Goal: Task Accomplishment & Management: Manage account settings

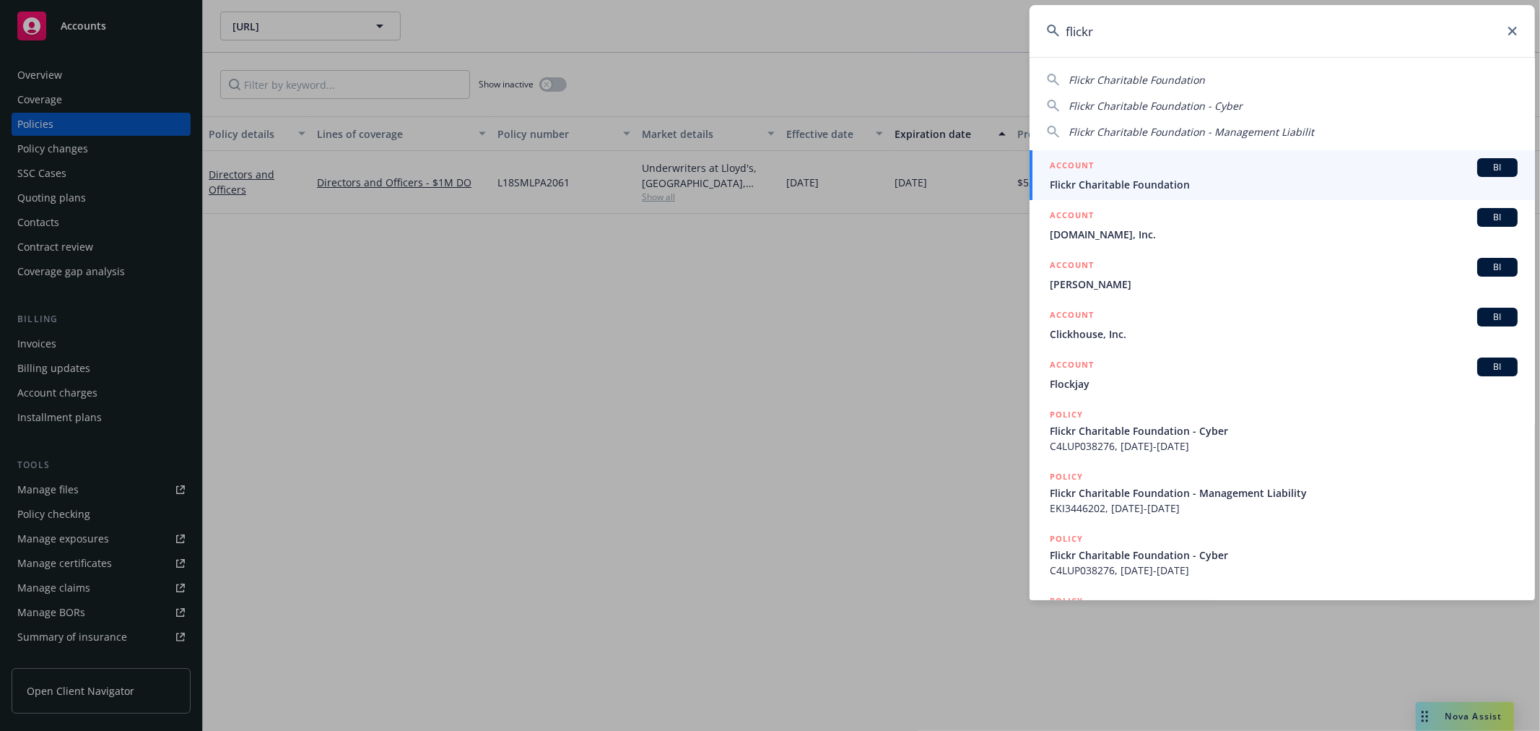
type input "flickr"
click at [1257, 177] on span "Flickr Charitable Foundation" at bounding box center [1284, 184] width 468 height 15
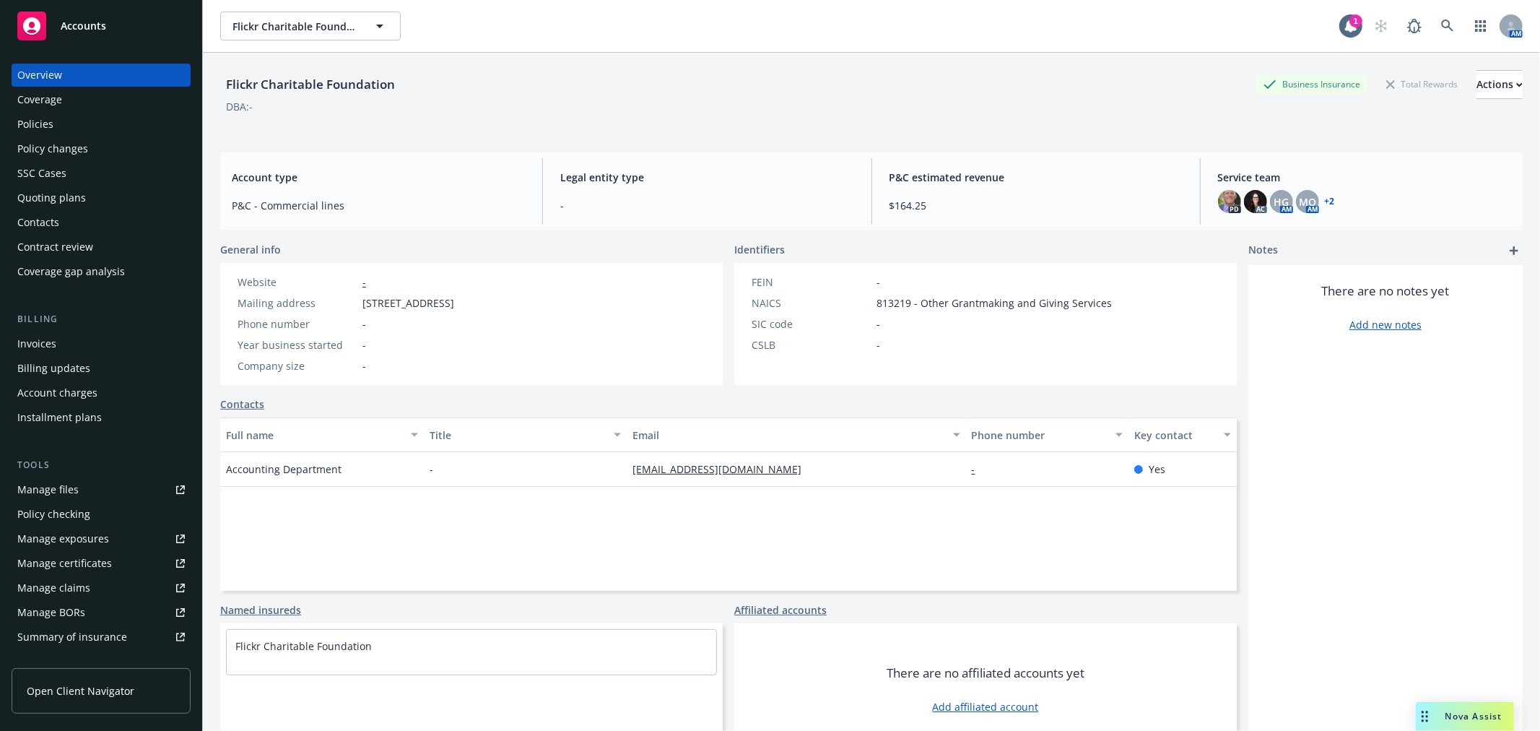
click at [40, 129] on div "Policies" at bounding box center [35, 124] width 36 height 23
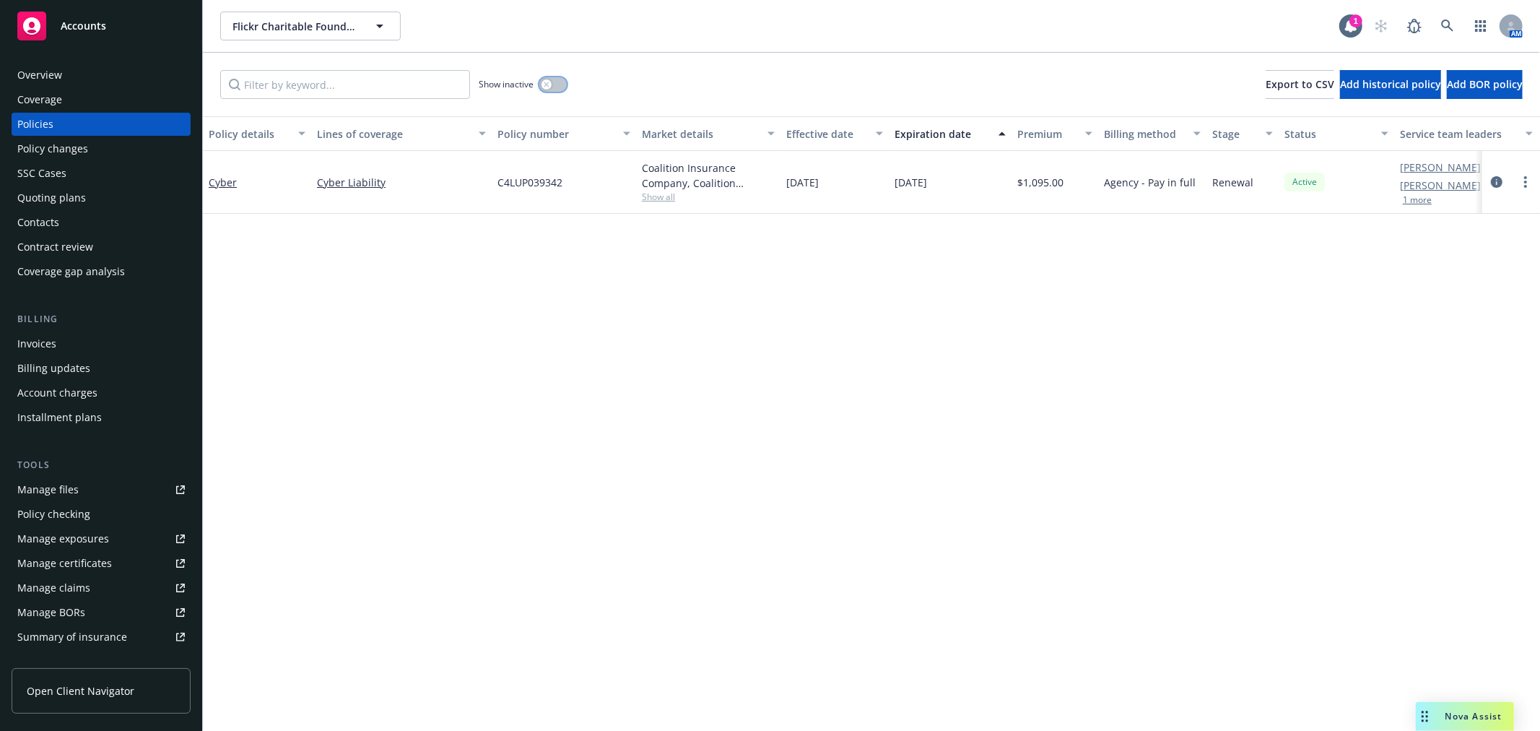
click at [554, 88] on button "button" at bounding box center [552, 84] width 27 height 14
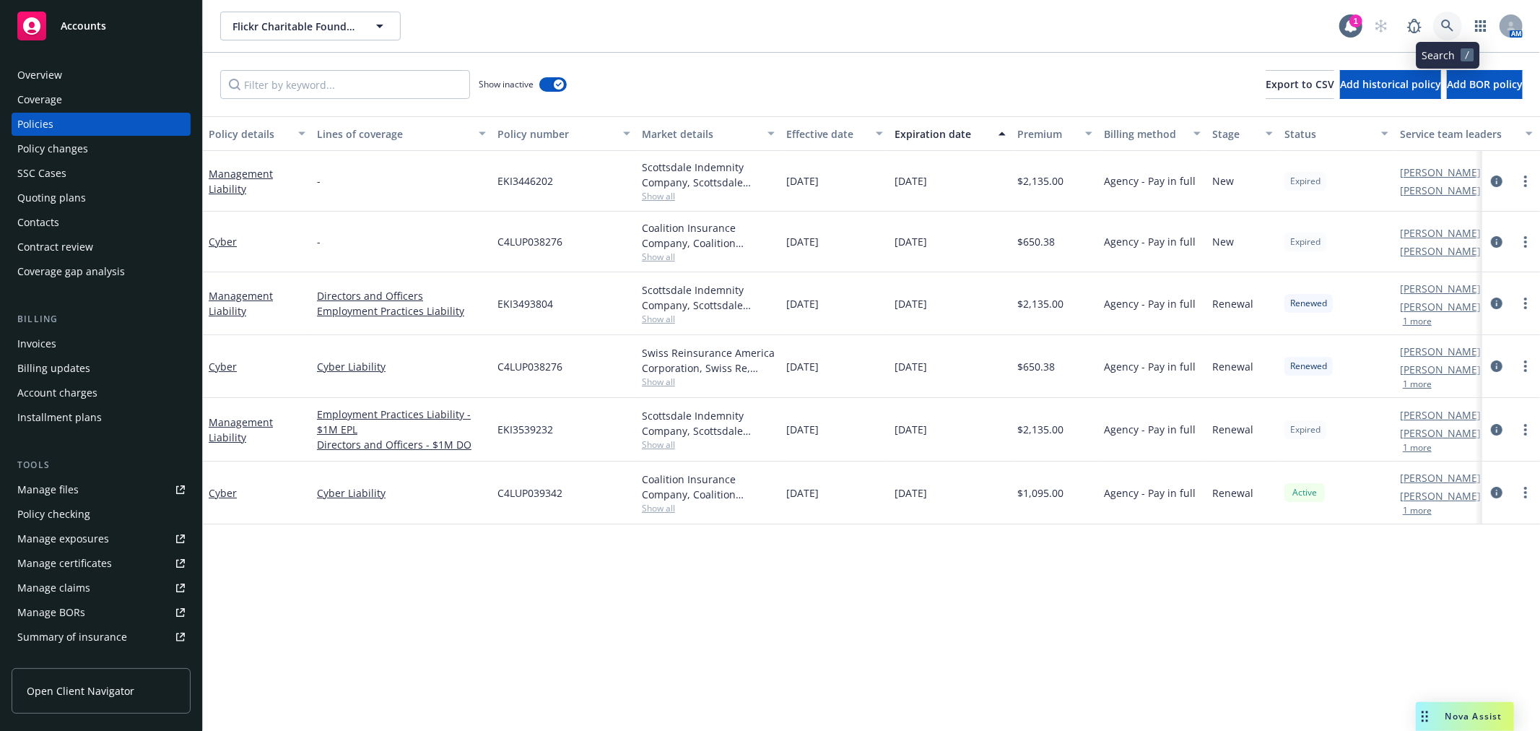
click at [1453, 27] on icon at bounding box center [1448, 25] width 13 height 13
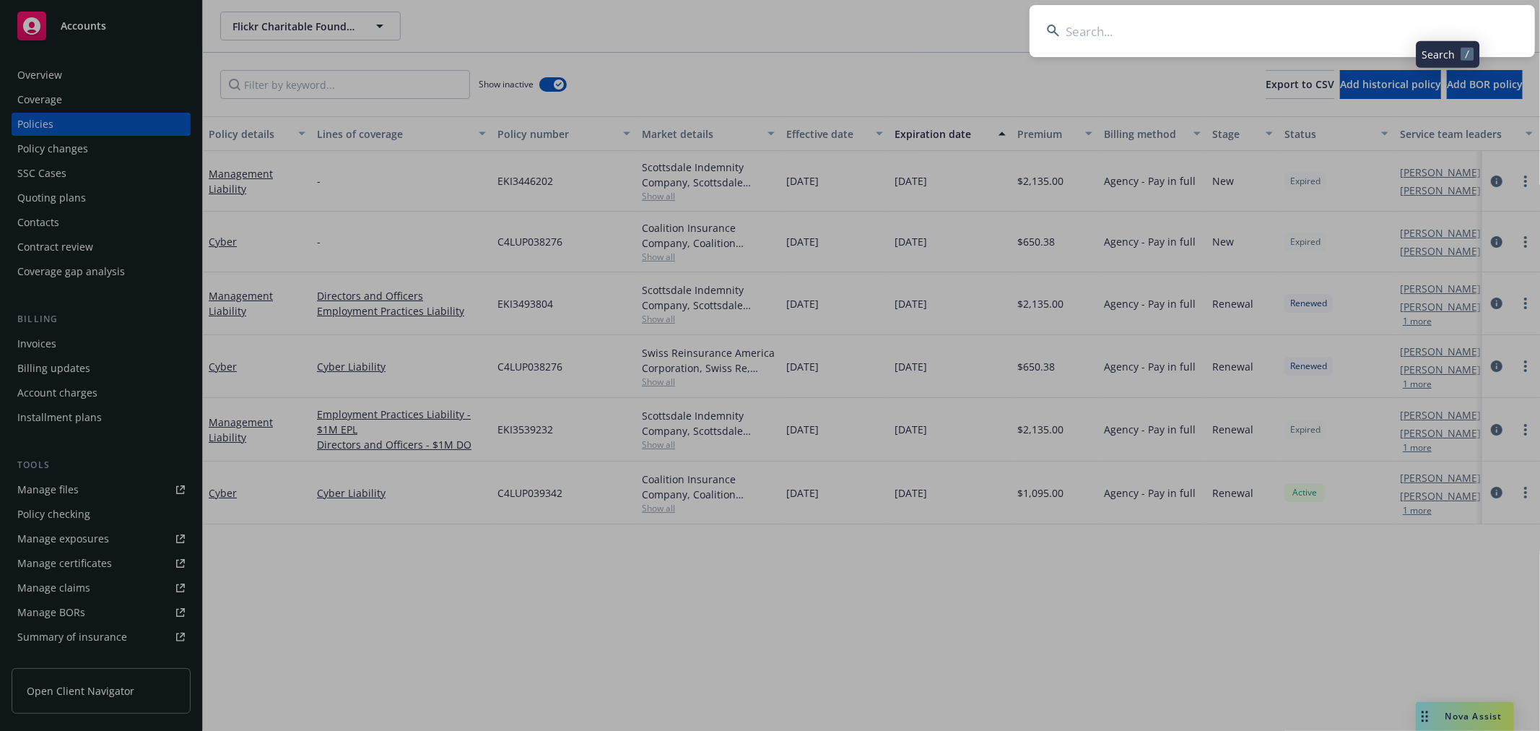
click at [1315, 24] on input at bounding box center [1283, 31] width 506 height 52
type input "awes.me"
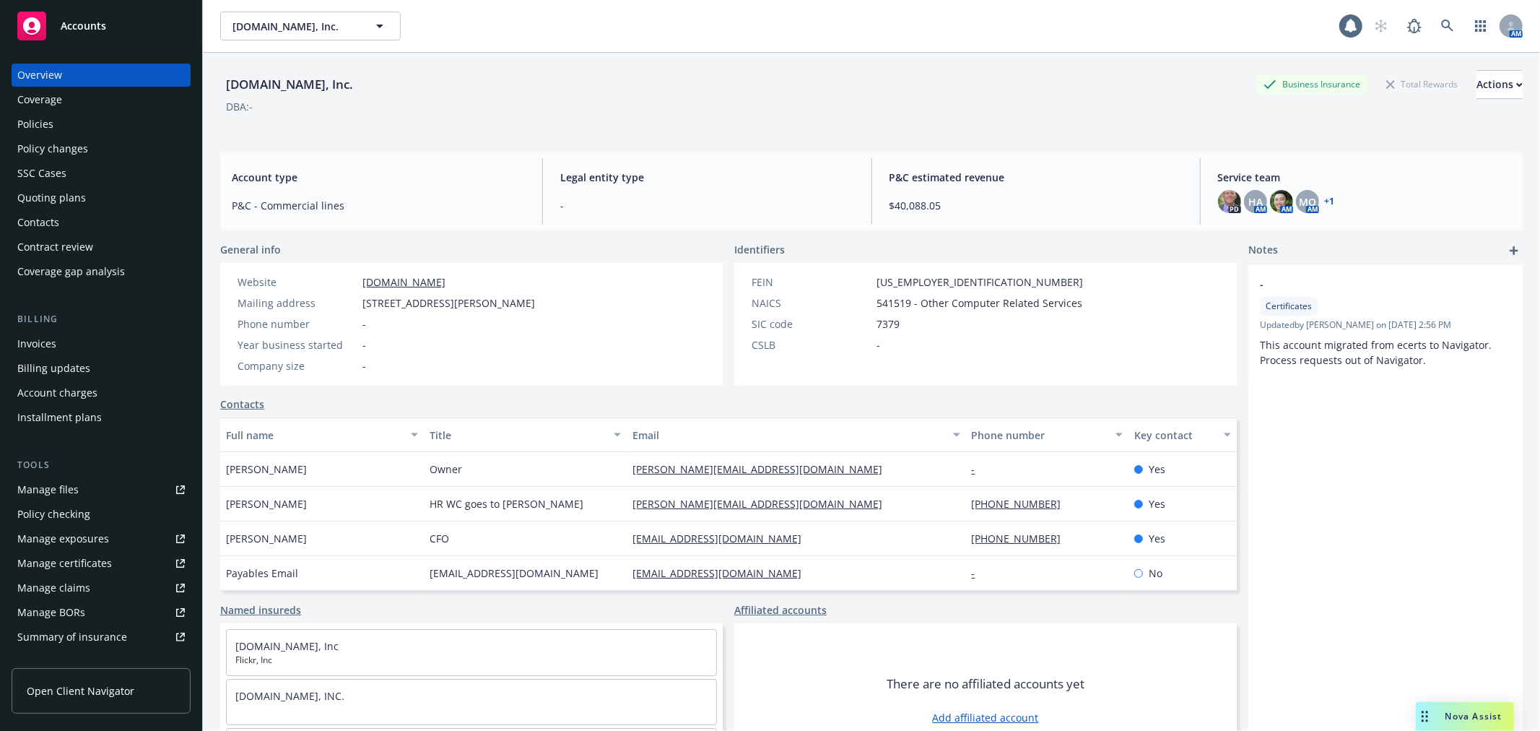
click at [46, 123] on div "Policies" at bounding box center [35, 124] width 36 height 23
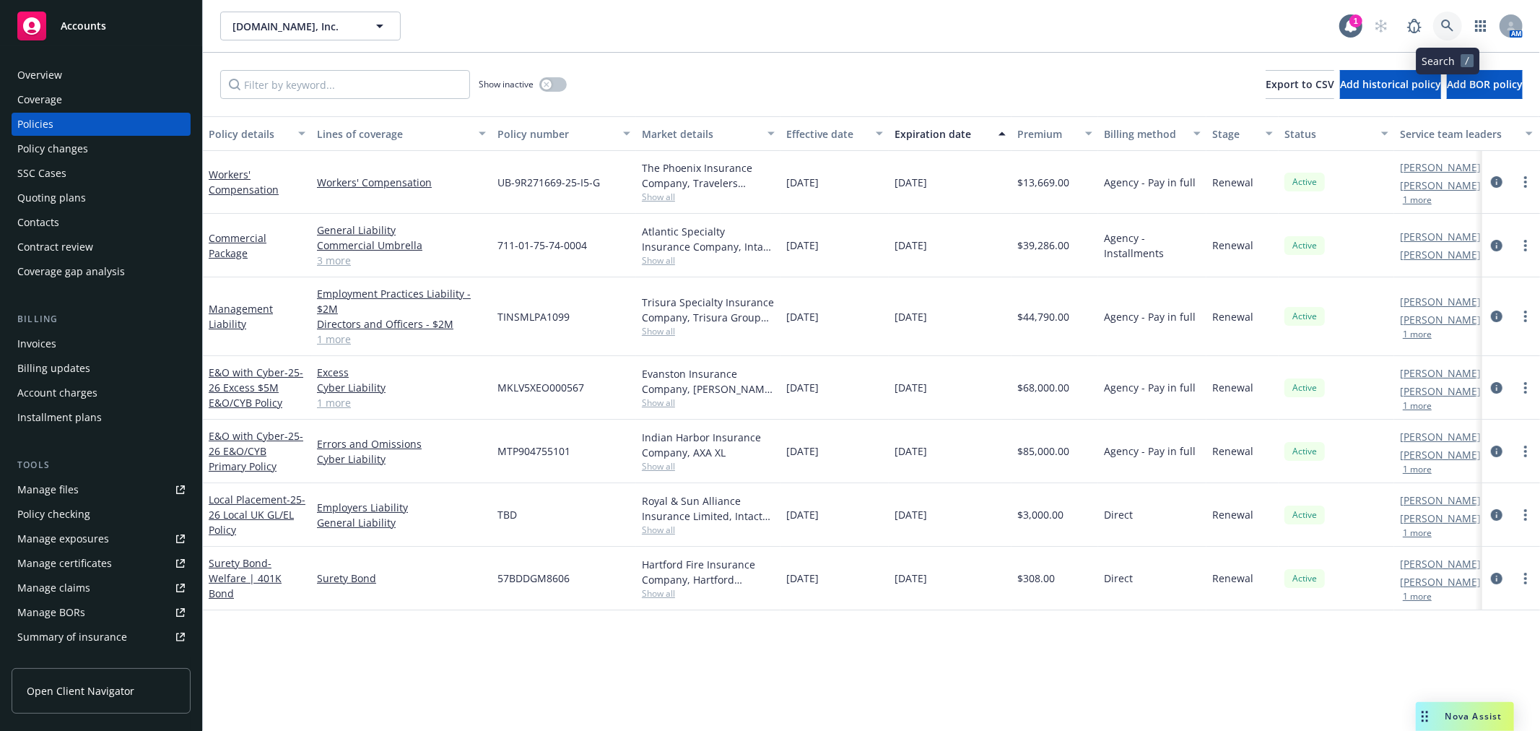
click at [1448, 27] on icon at bounding box center [1448, 25] width 12 height 12
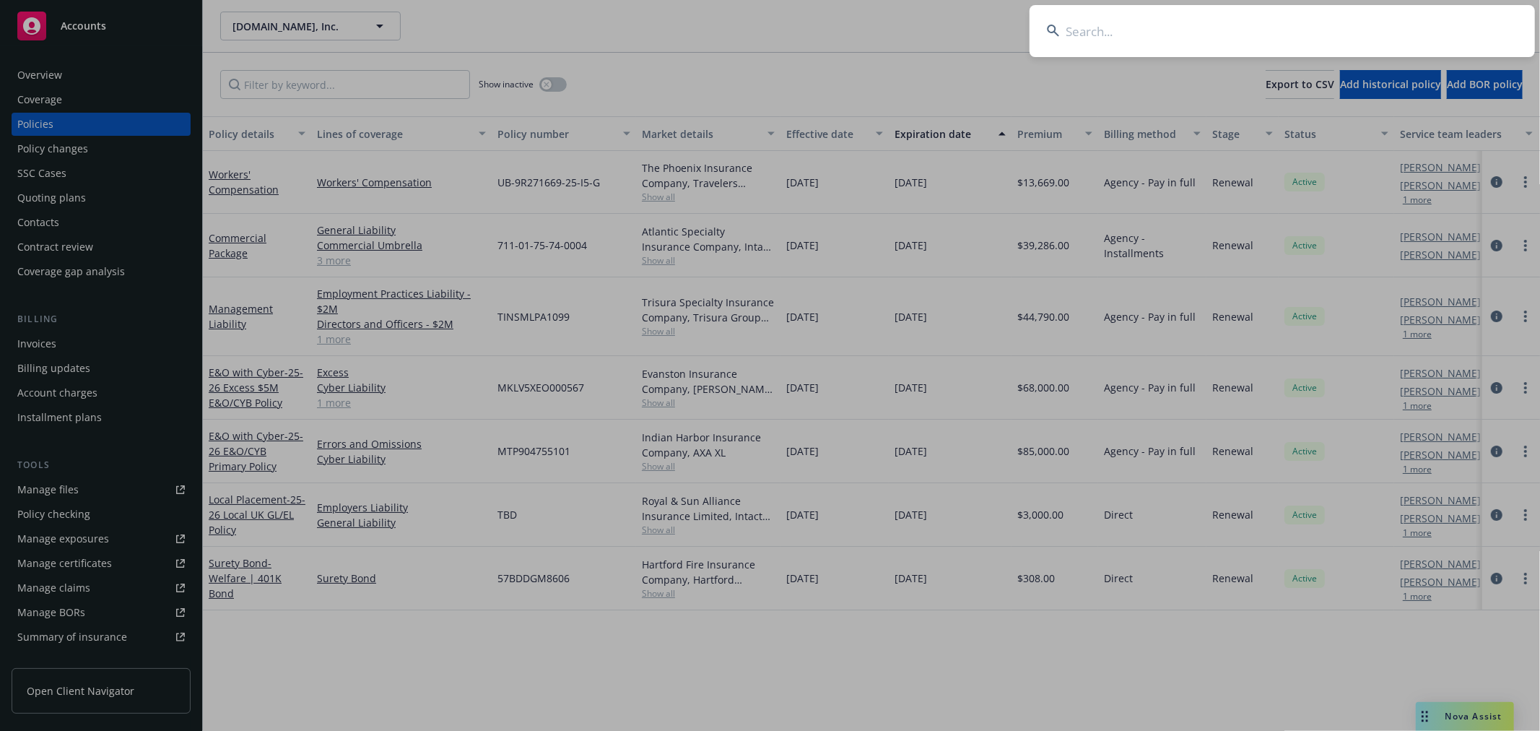
drag, startPoint x: 1135, startPoint y: -1, endPoint x: 1129, endPoint y: 5, distance: 9.2
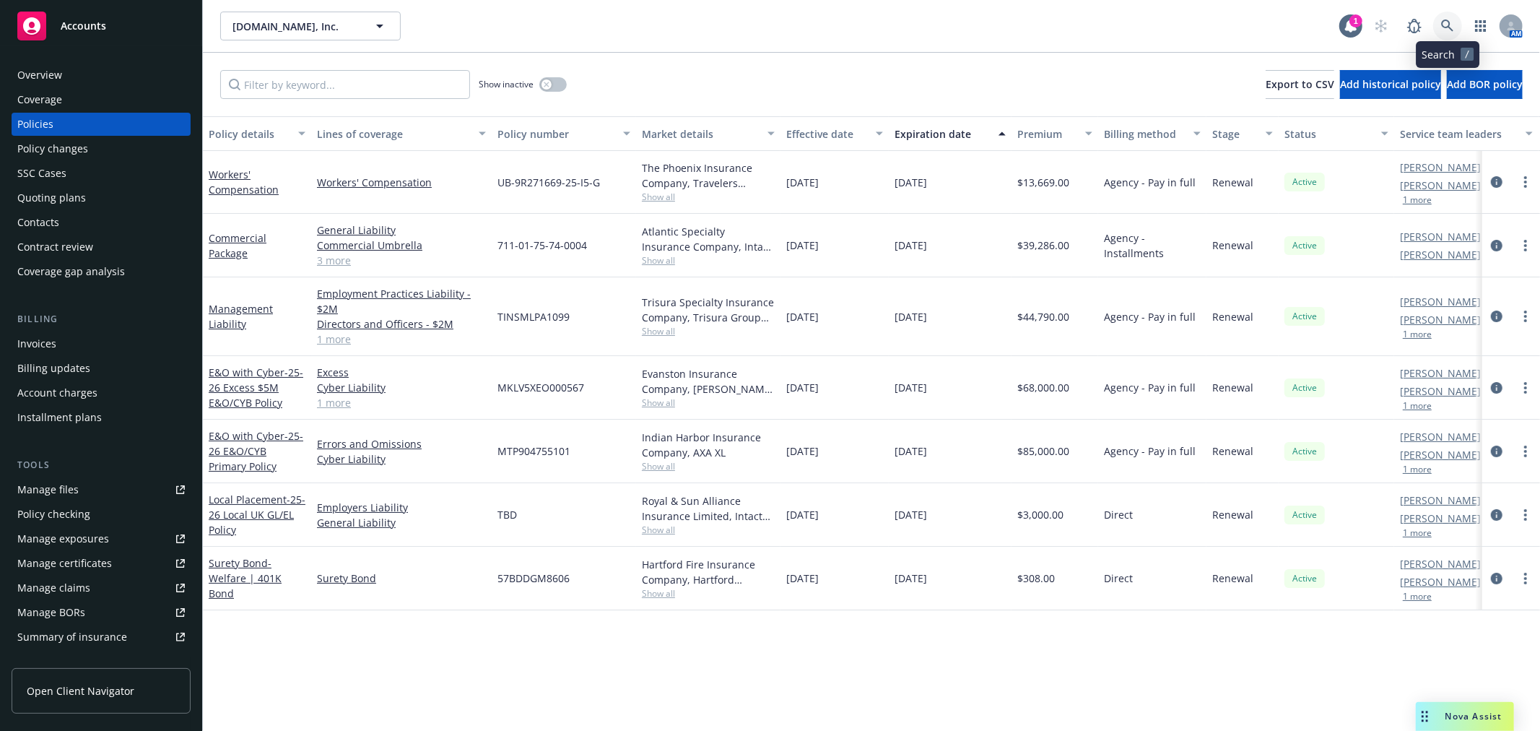
click at [1444, 24] on icon at bounding box center [1448, 25] width 13 height 13
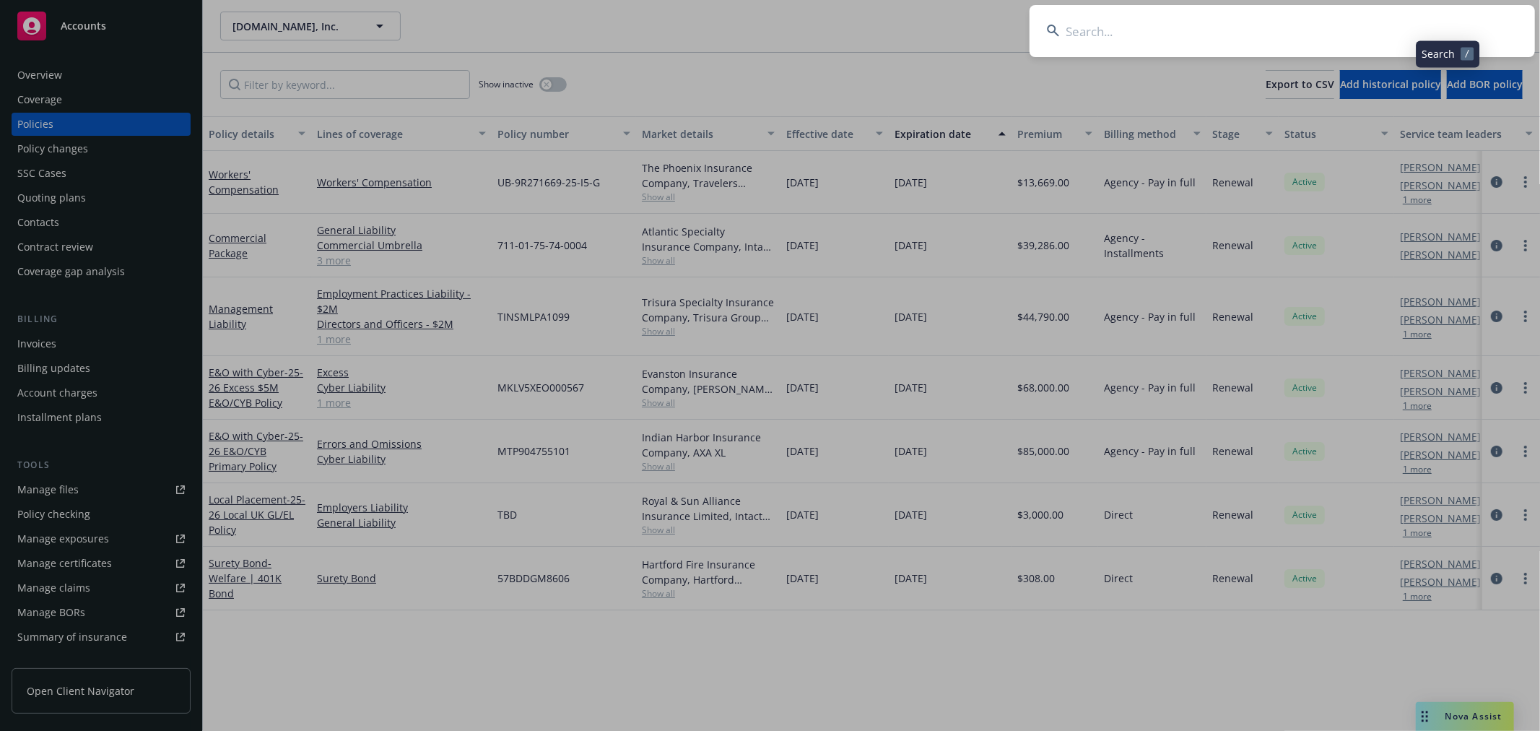
click at [1398, 31] on input at bounding box center [1283, 31] width 506 height 52
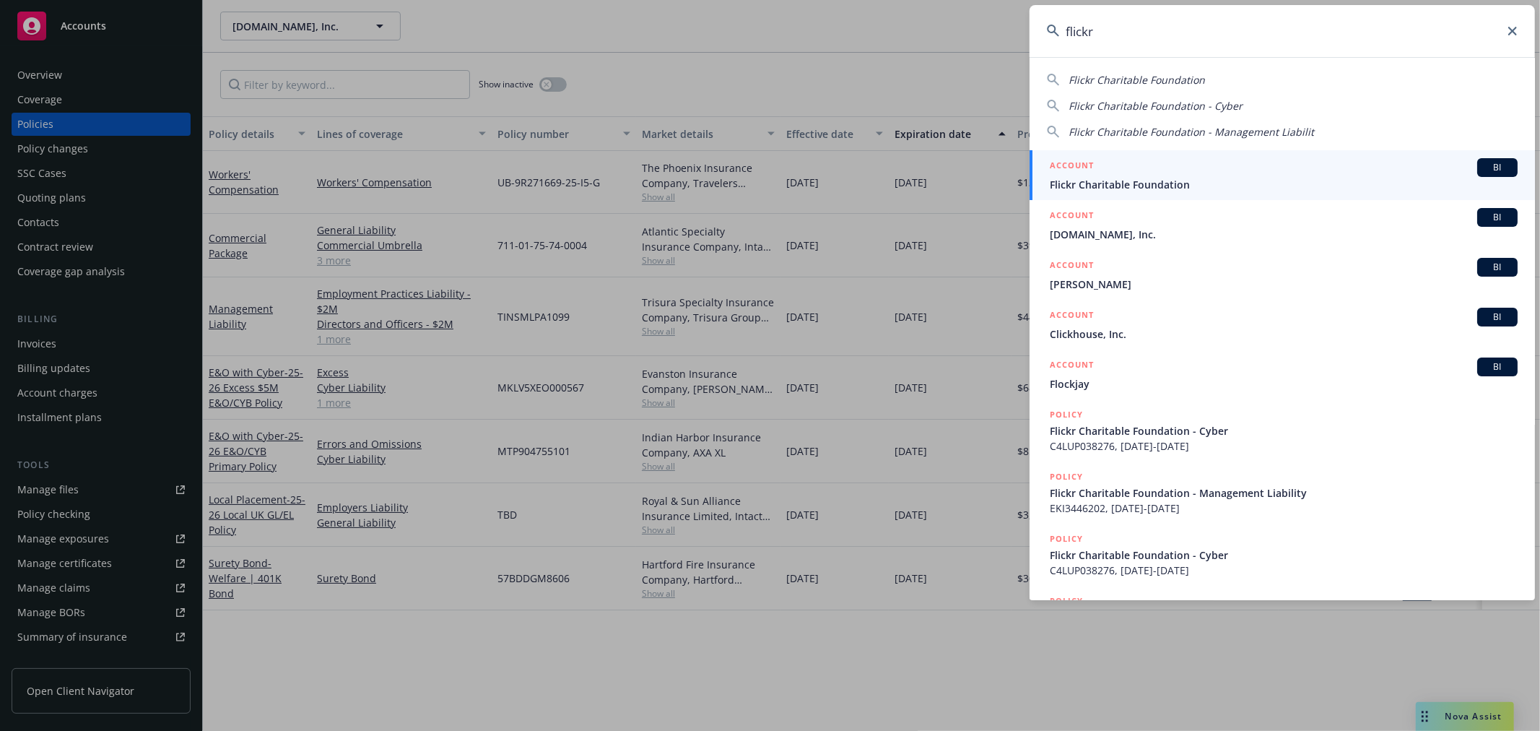
type input "flickr"
click at [1226, 190] on span "Flickr Charitable Foundation" at bounding box center [1284, 184] width 468 height 15
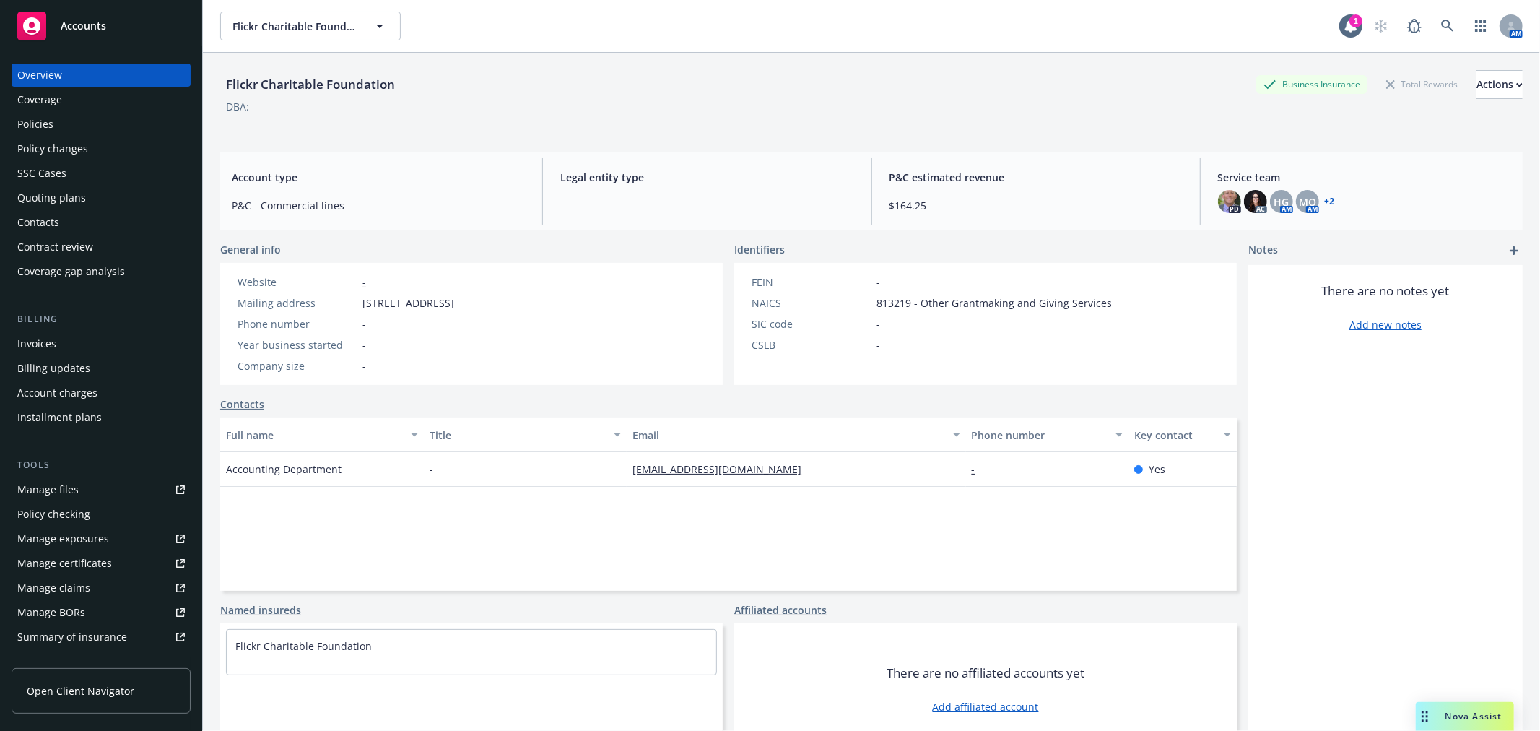
click at [40, 123] on div "Policies" at bounding box center [35, 124] width 36 height 23
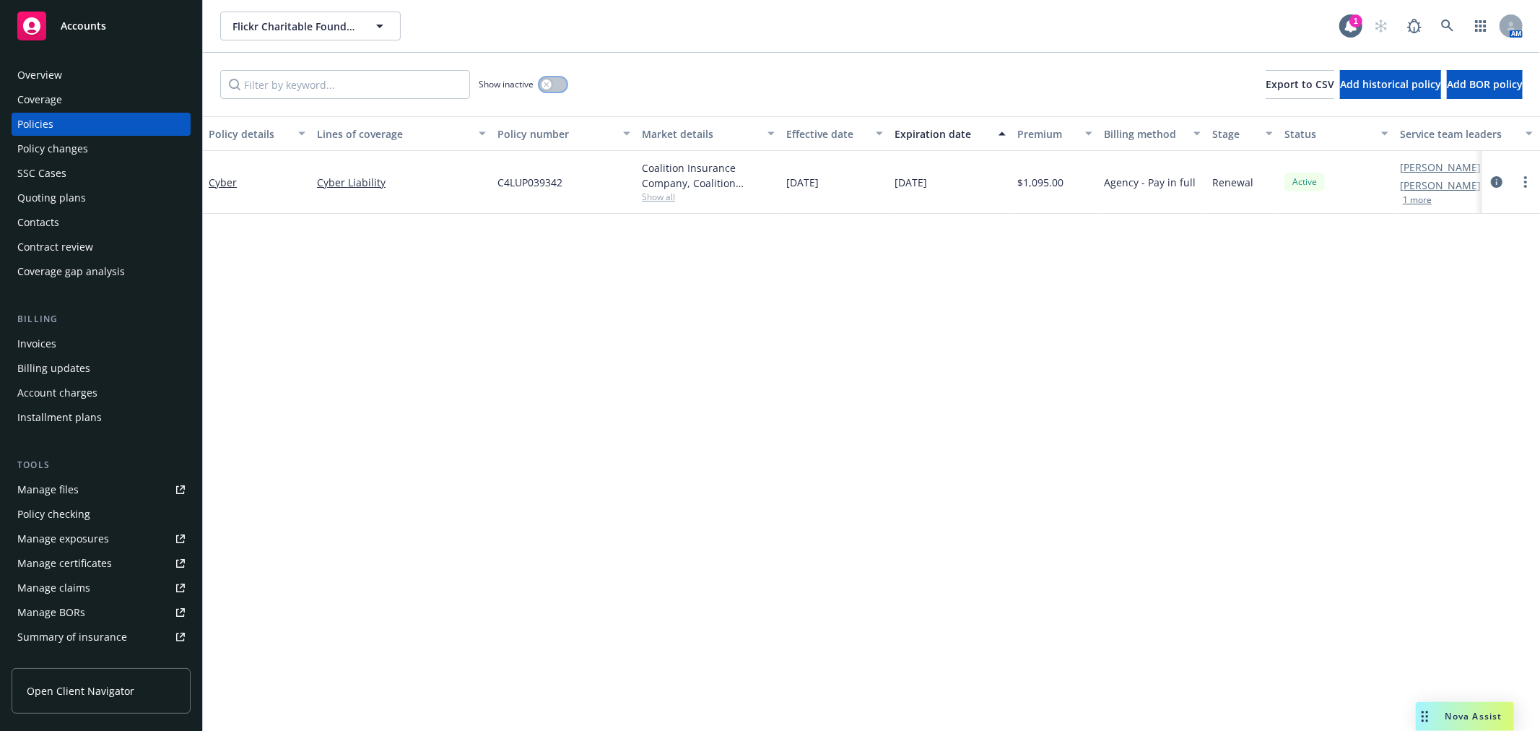
click at [560, 81] on button "button" at bounding box center [552, 84] width 27 height 14
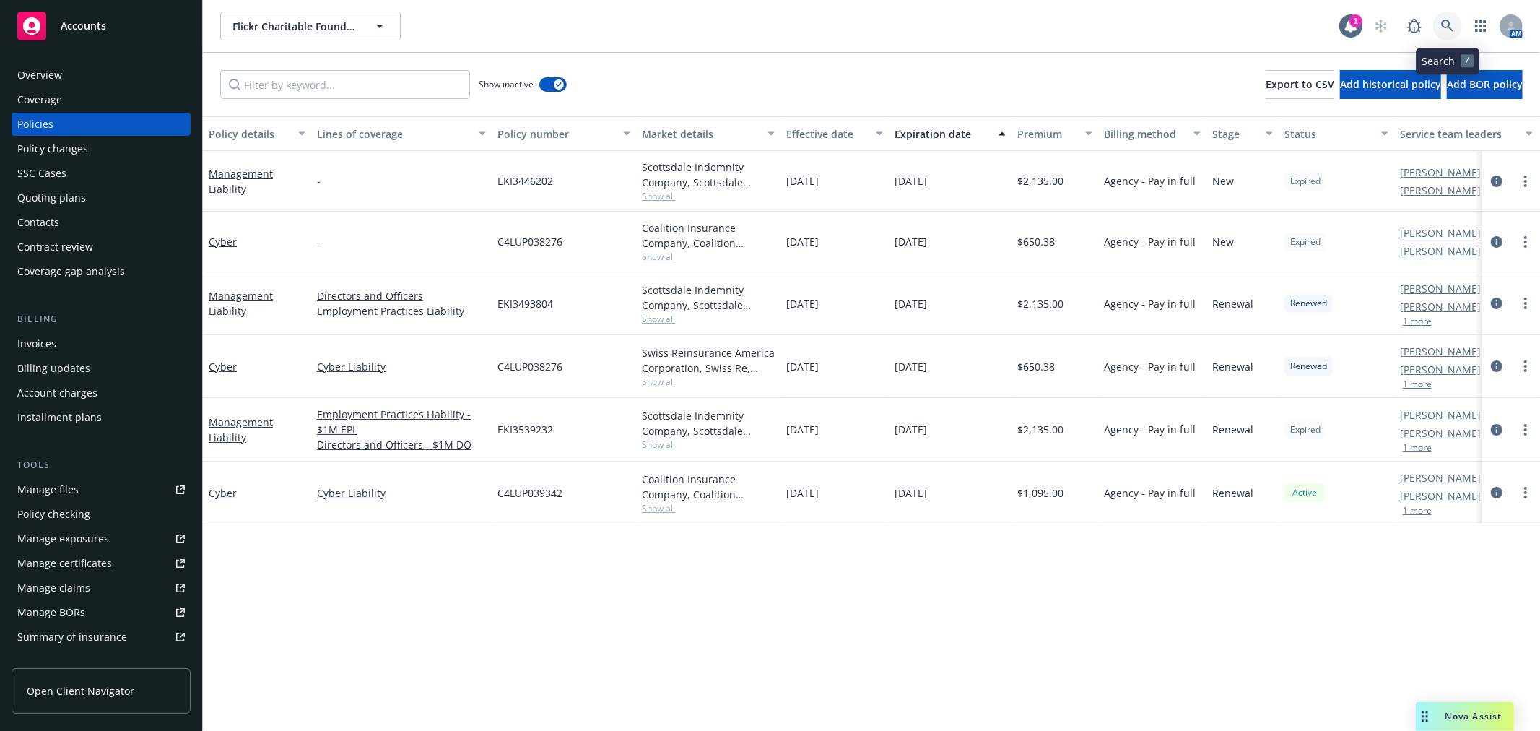
click at [1443, 32] on link at bounding box center [1448, 26] width 29 height 29
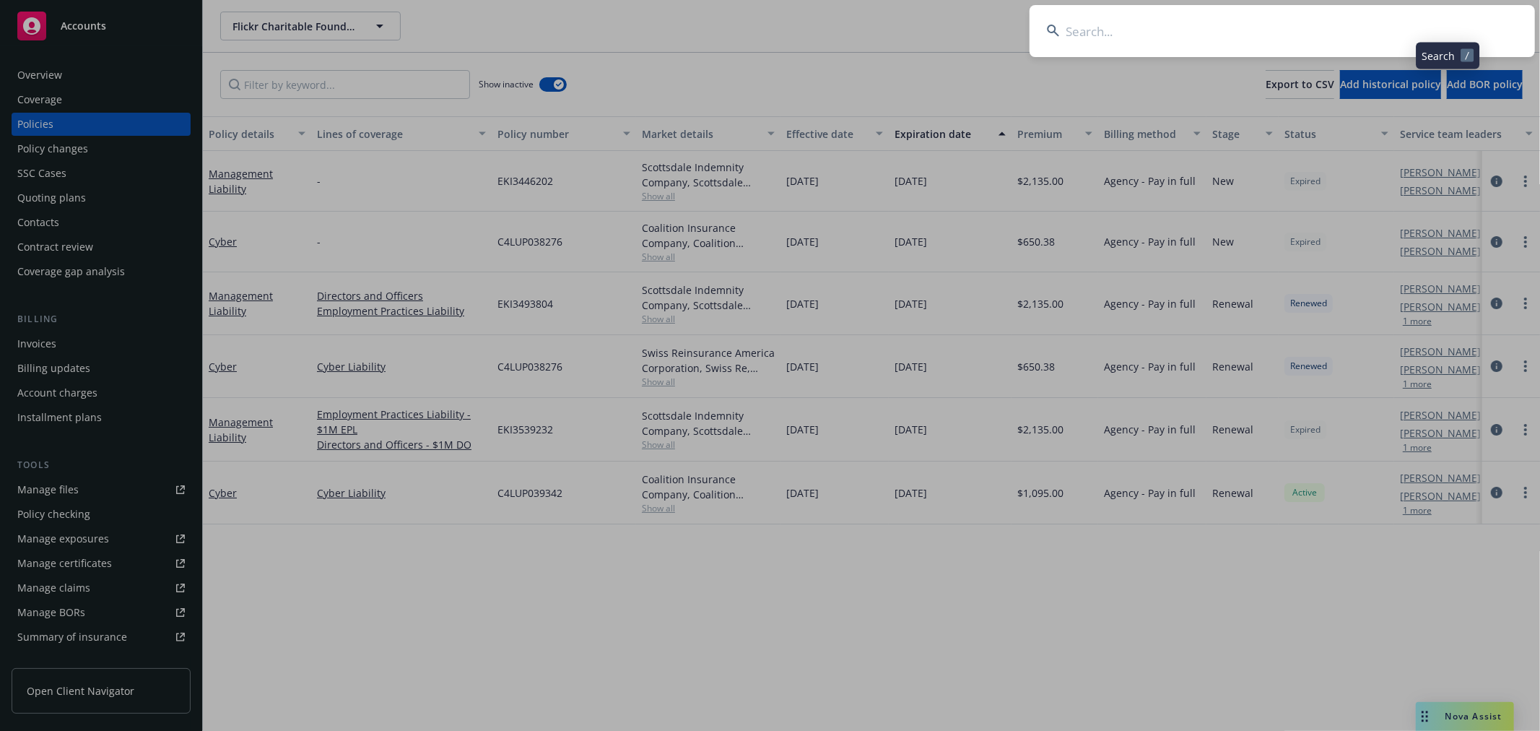
click at [1369, 31] on input at bounding box center [1283, 31] width 506 height 52
type input "kateri"
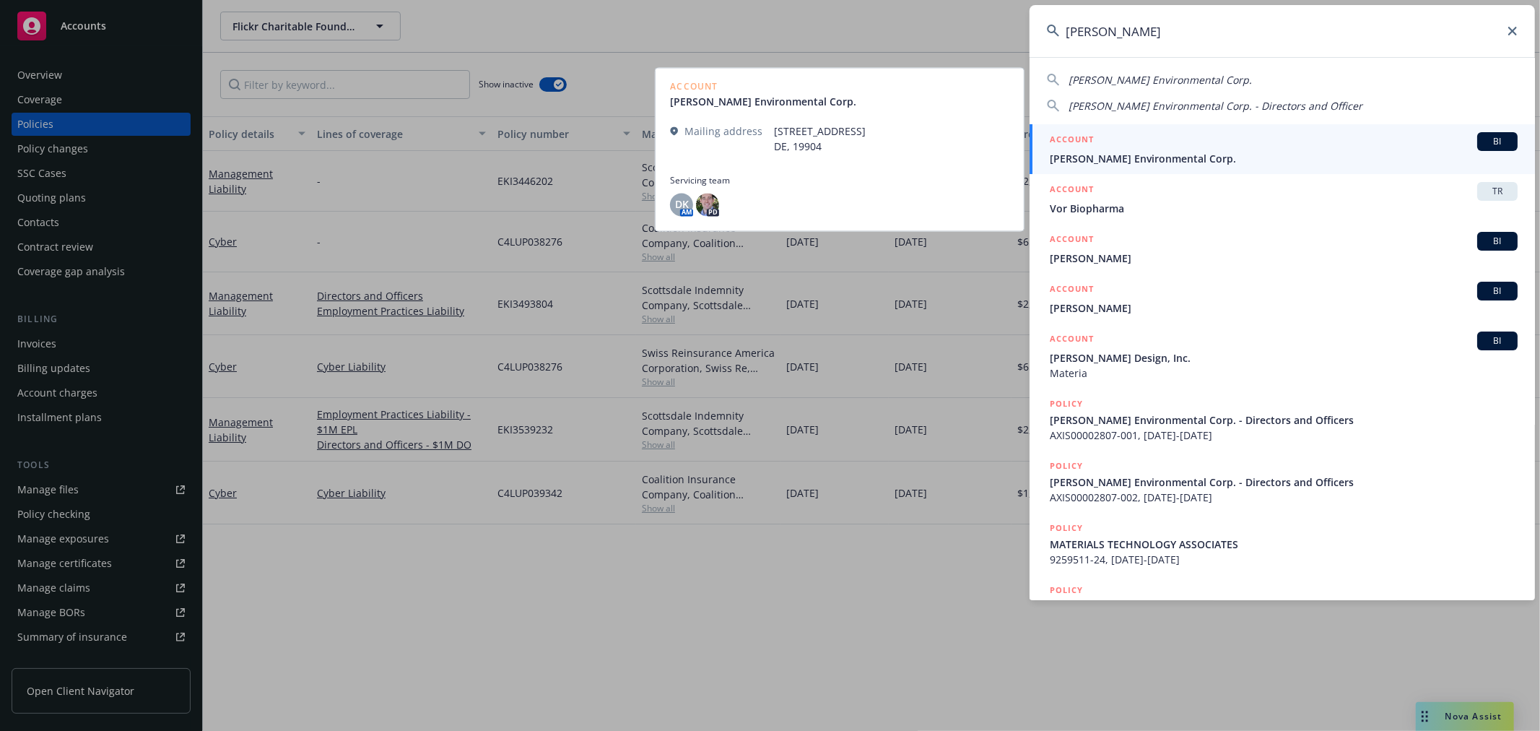
click at [1261, 147] on div "ACCOUNT BI" at bounding box center [1284, 141] width 468 height 19
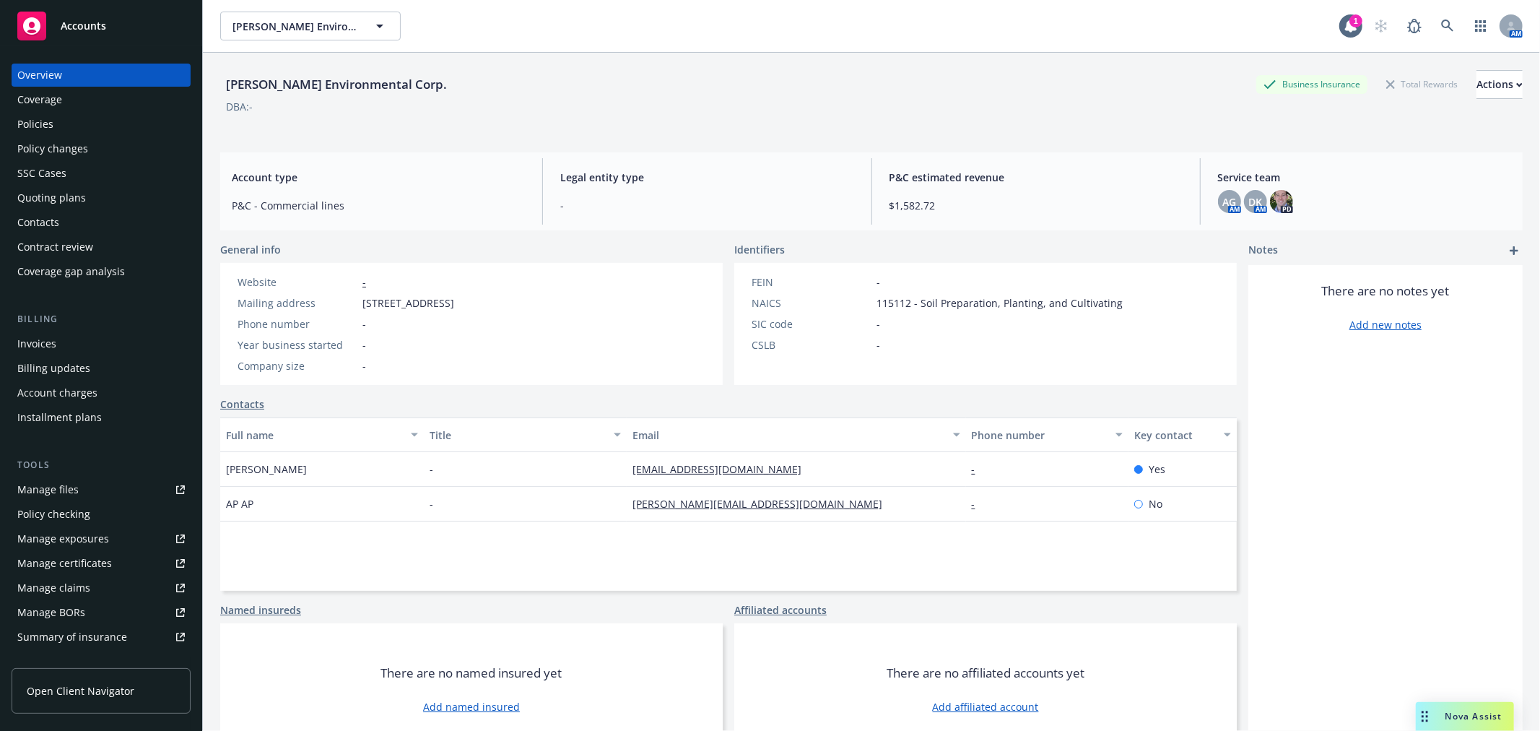
click at [1284, 198] on div "AG AM DK AM PD" at bounding box center [1364, 201] width 293 height 23
click at [1280, 199] on img at bounding box center [1281, 201] width 23 height 23
click at [1421, 457] on div "There are no notes yet Add new notes" at bounding box center [1386, 510] width 274 height 490
click at [1251, 203] on span "DK" at bounding box center [1256, 201] width 14 height 15
click at [77, 131] on div "Policies" at bounding box center [101, 124] width 168 height 23
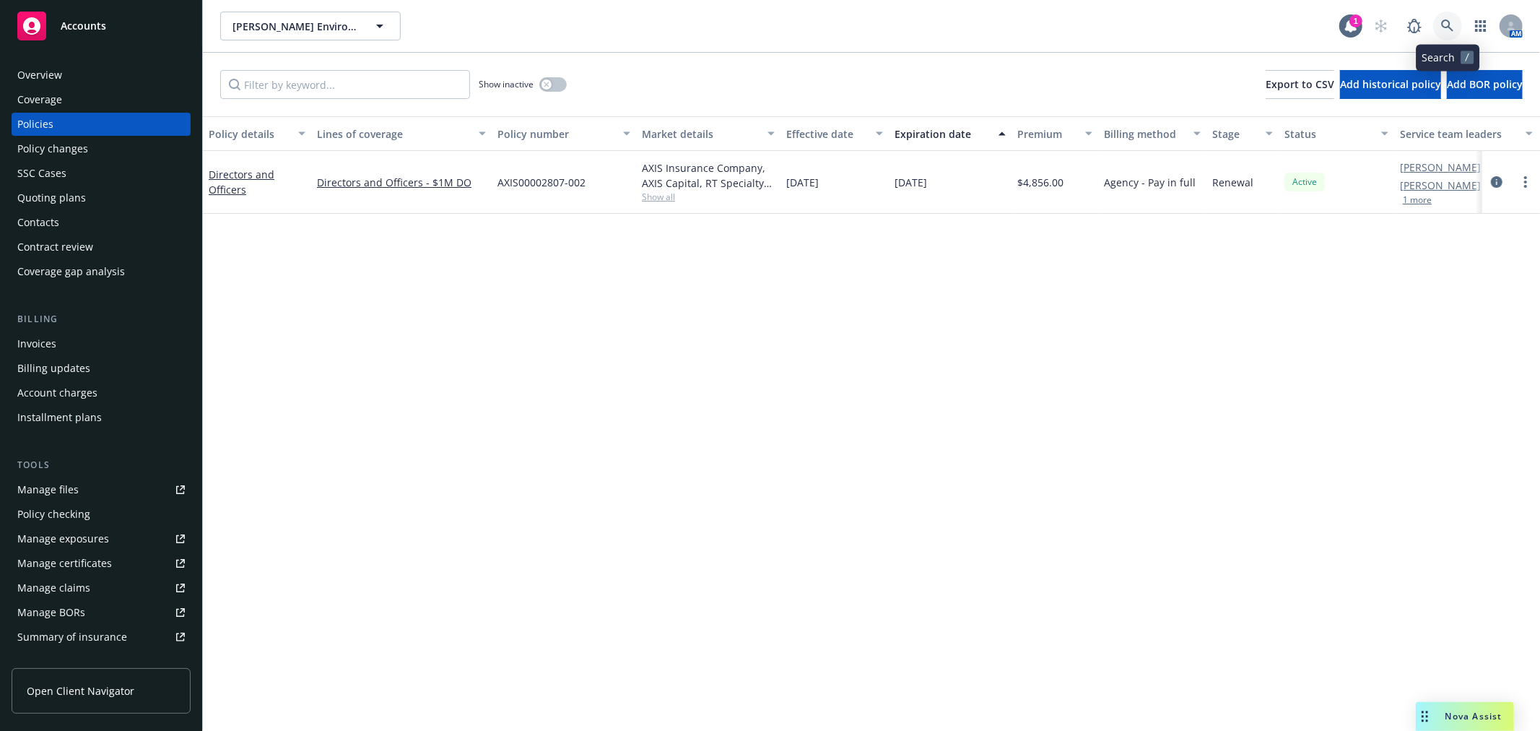
click at [1449, 22] on icon at bounding box center [1448, 25] width 13 height 13
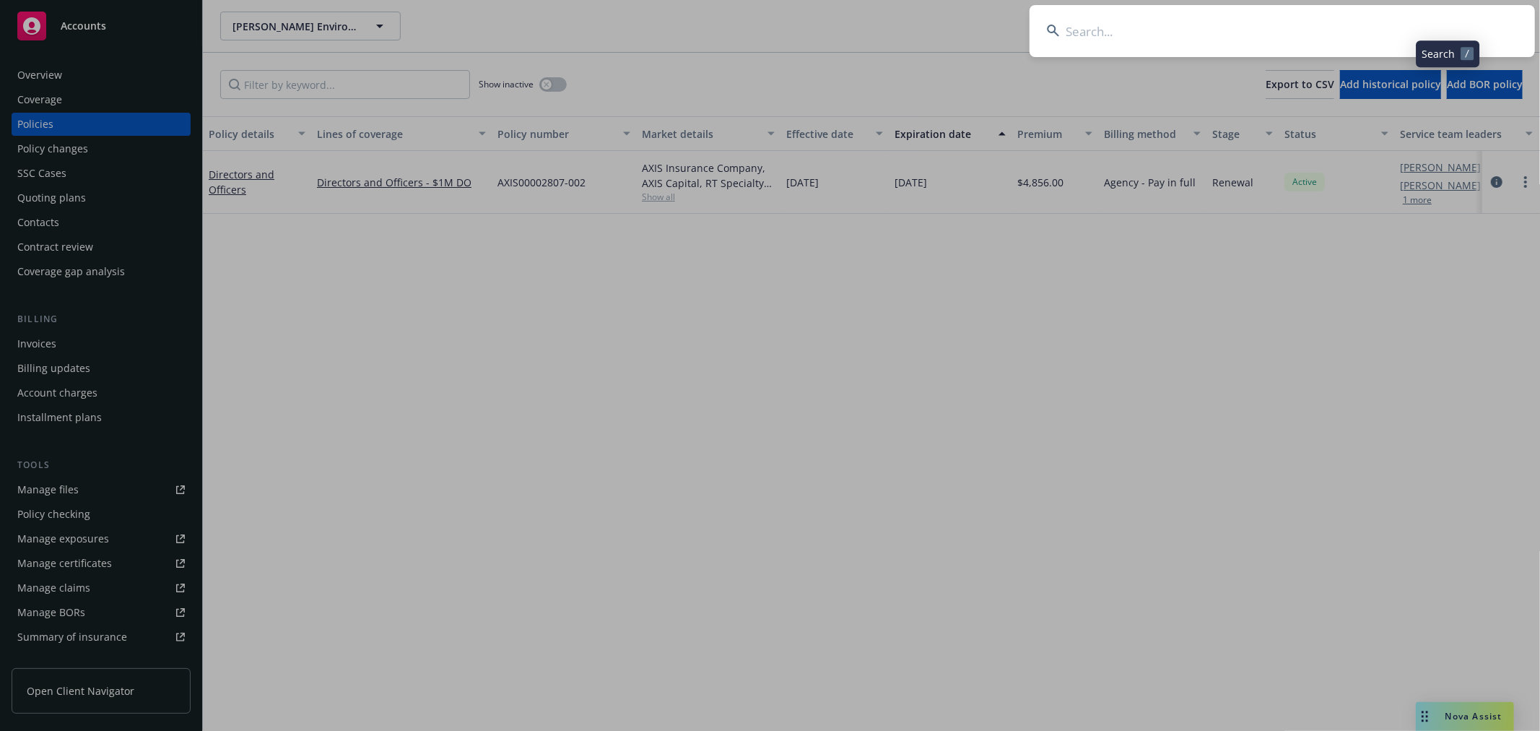
click at [1430, 33] on input at bounding box center [1283, 31] width 506 height 52
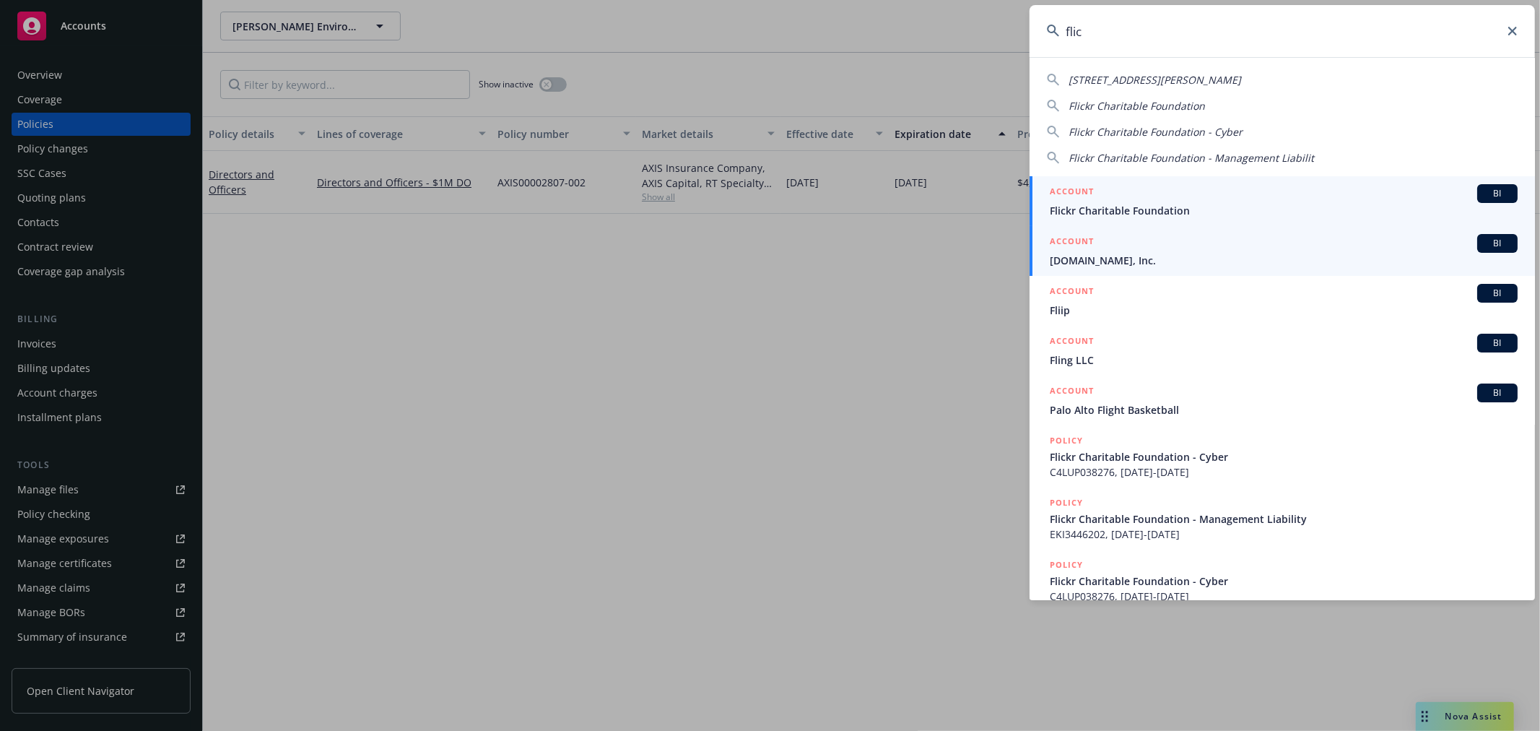
type input "flic"
click at [1286, 220] on link "ACCOUNT BI Flickr Charitable Foundation" at bounding box center [1283, 201] width 506 height 50
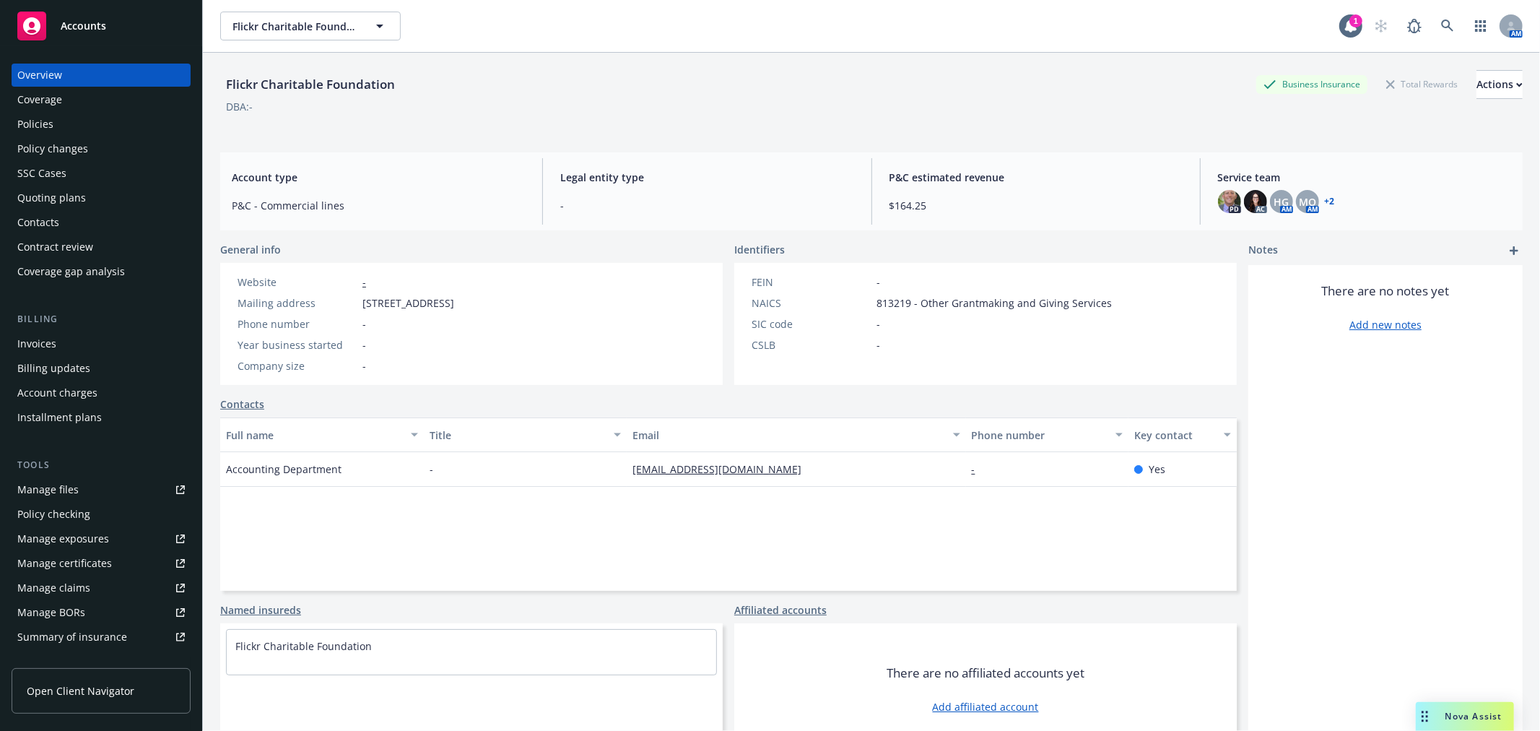
click at [77, 194] on div "Quoting plans" at bounding box center [51, 197] width 69 height 23
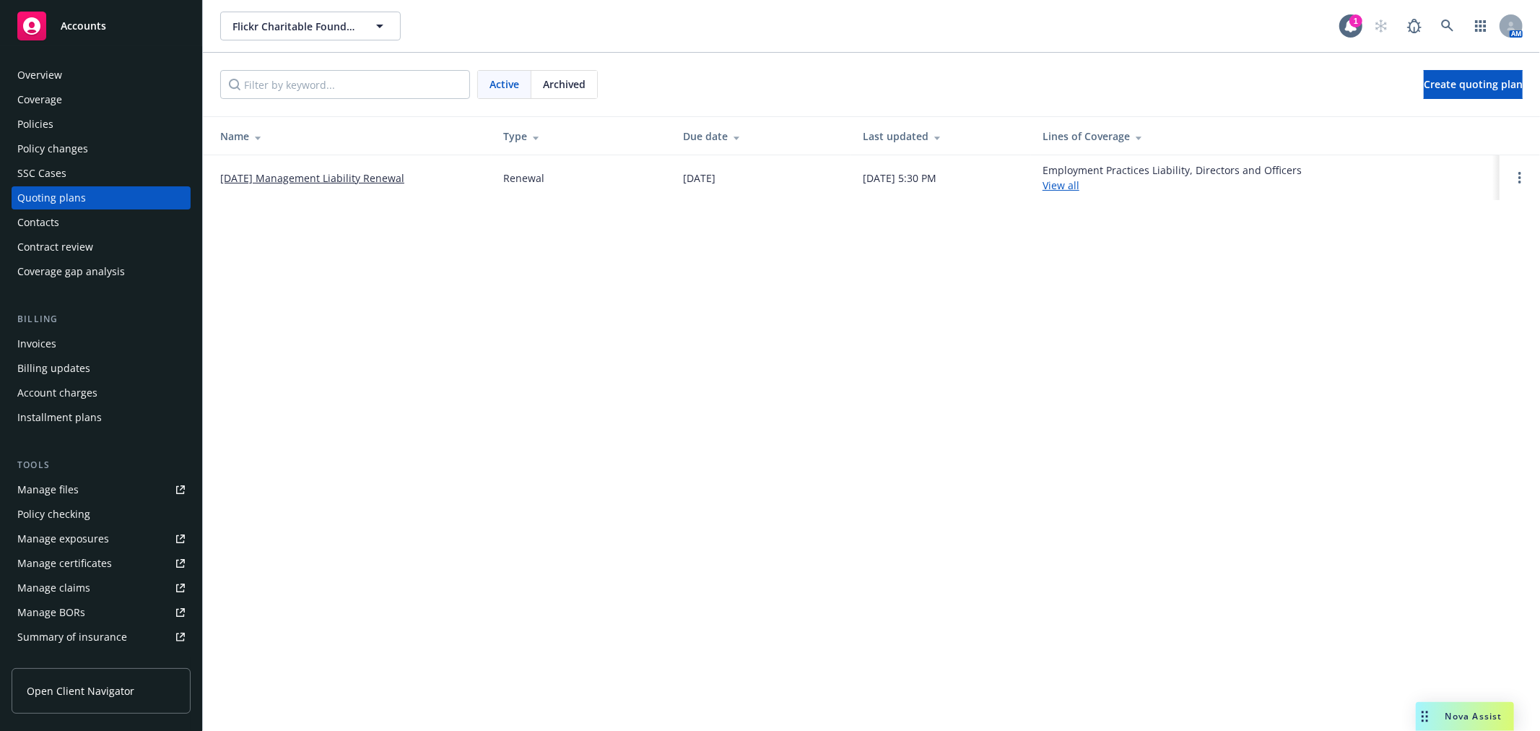
click at [285, 171] on link "09/12/25 Management Liability Renewal" at bounding box center [312, 177] width 184 height 15
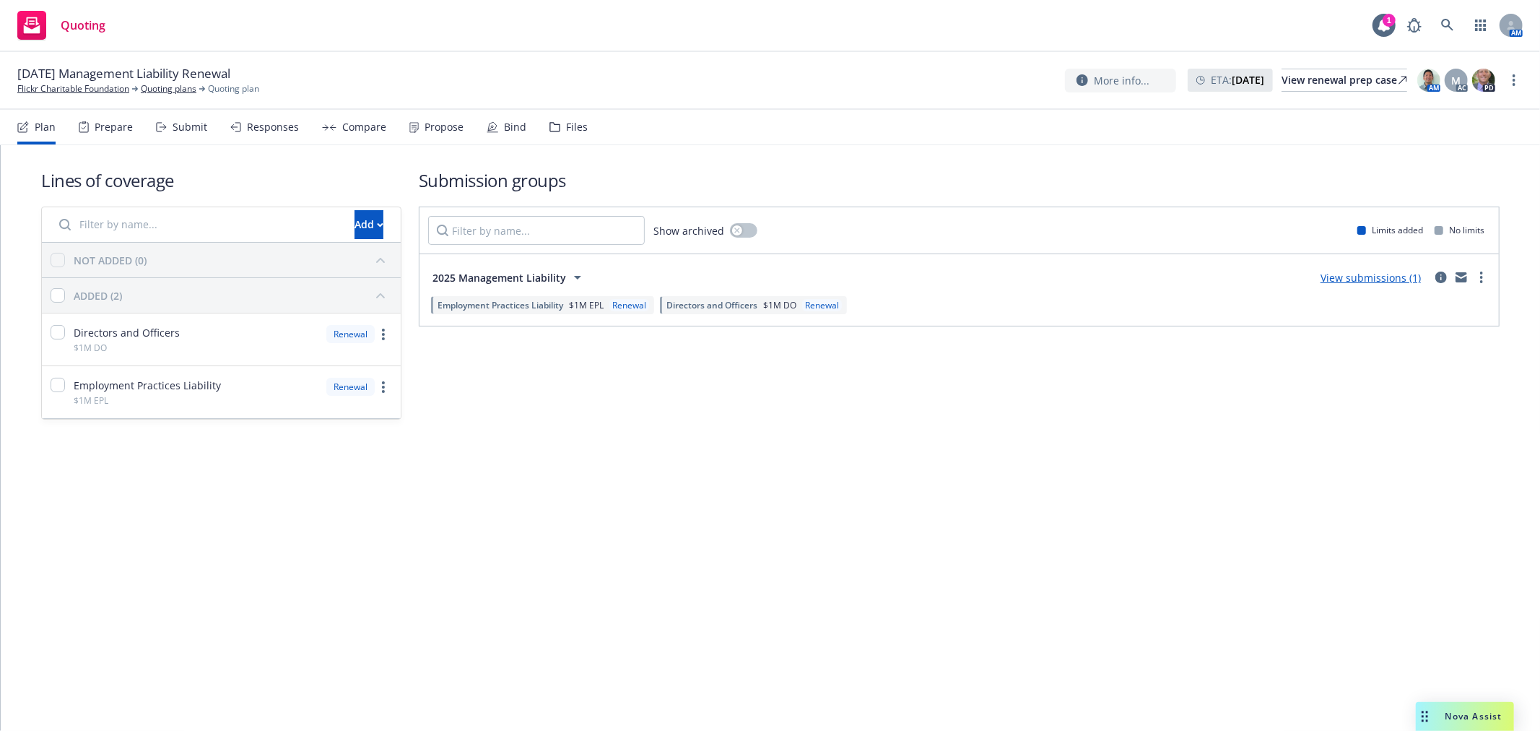
click at [566, 121] on div "Files" at bounding box center [577, 127] width 22 height 12
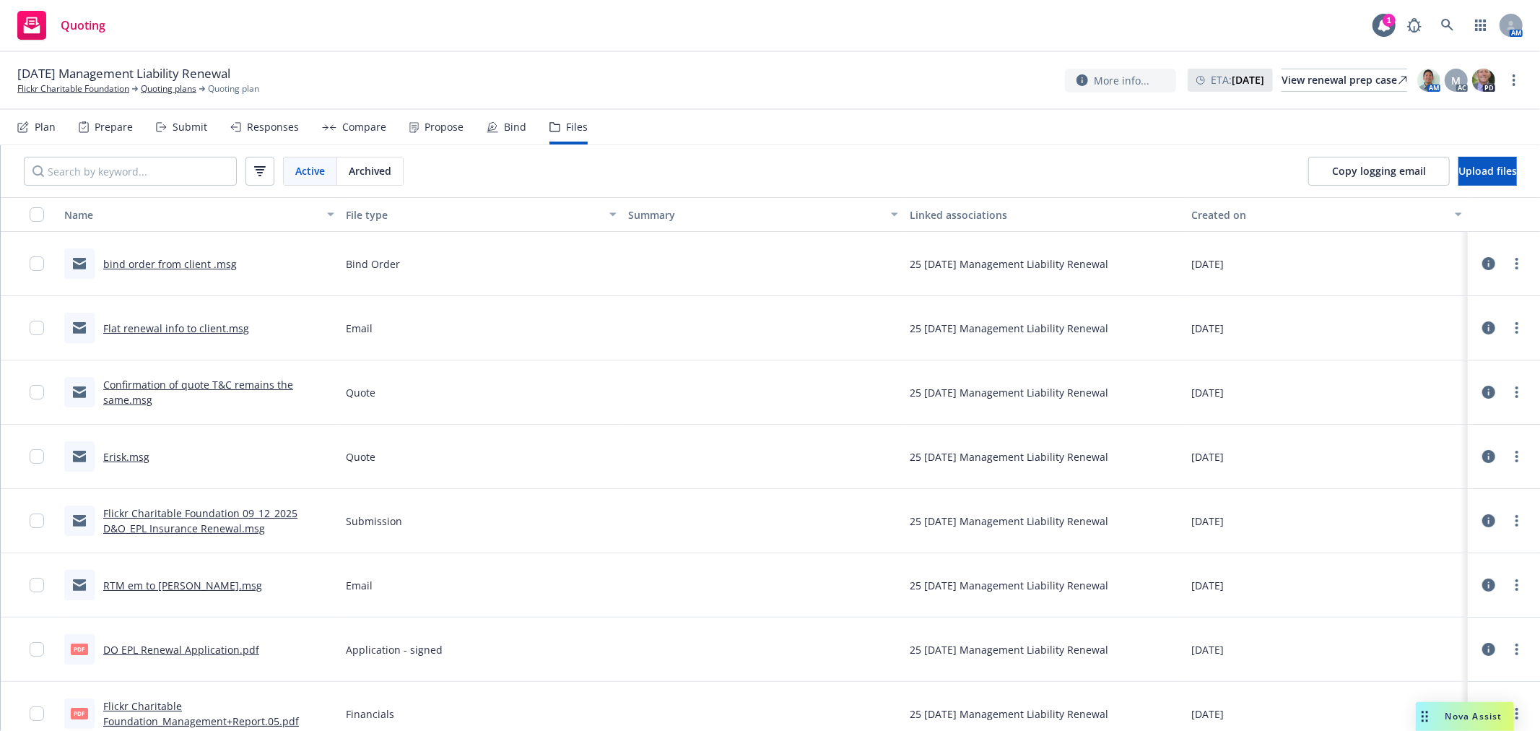
click at [166, 253] on div "bind order from client .msg" at bounding box center [150, 263] width 173 height 30
click at [163, 261] on link "bind order from client .msg" at bounding box center [170, 264] width 134 height 14
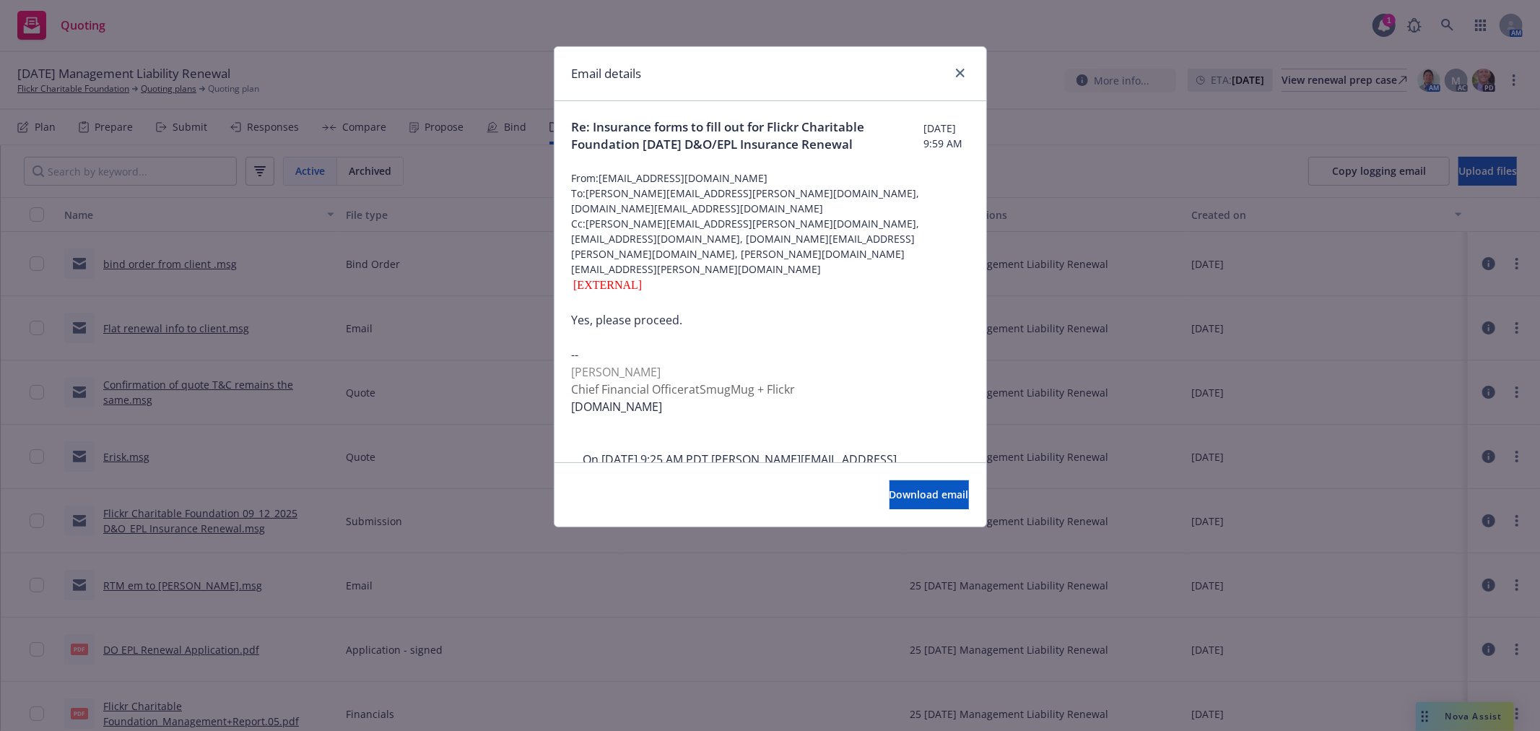
click at [971, 75] on div "Email details" at bounding box center [771, 74] width 432 height 54
click at [966, 73] on link "close" at bounding box center [960, 72] width 17 height 17
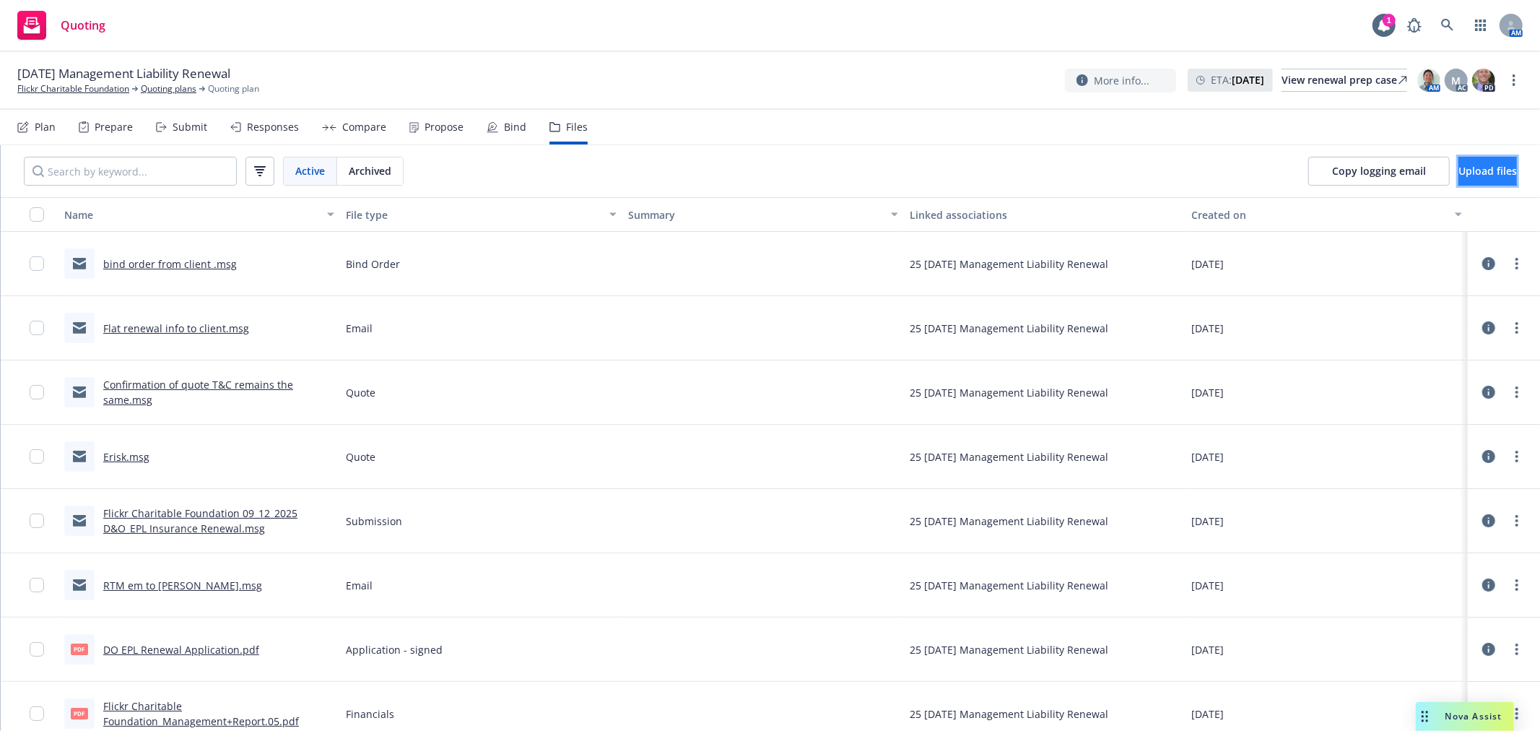
click at [1477, 169] on span "Upload files" at bounding box center [1488, 171] width 58 height 14
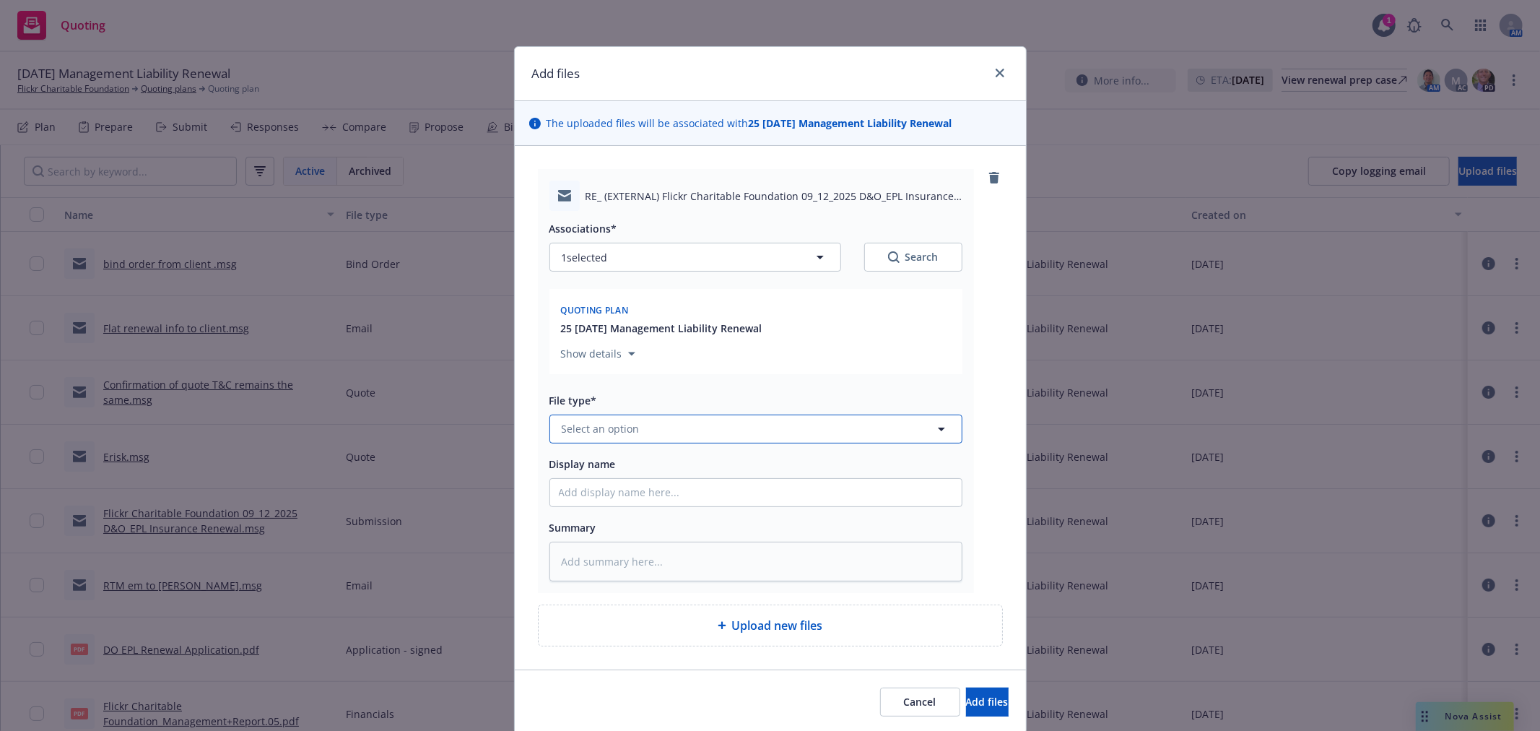
click at [653, 426] on button "Select an option" at bounding box center [756, 429] width 413 height 29
type input "Bind"
click at [682, 323] on div "Bind Order" at bounding box center [756, 312] width 394 height 21
click at [653, 486] on input "Display name" at bounding box center [756, 492] width 412 height 27
type textarea "x"
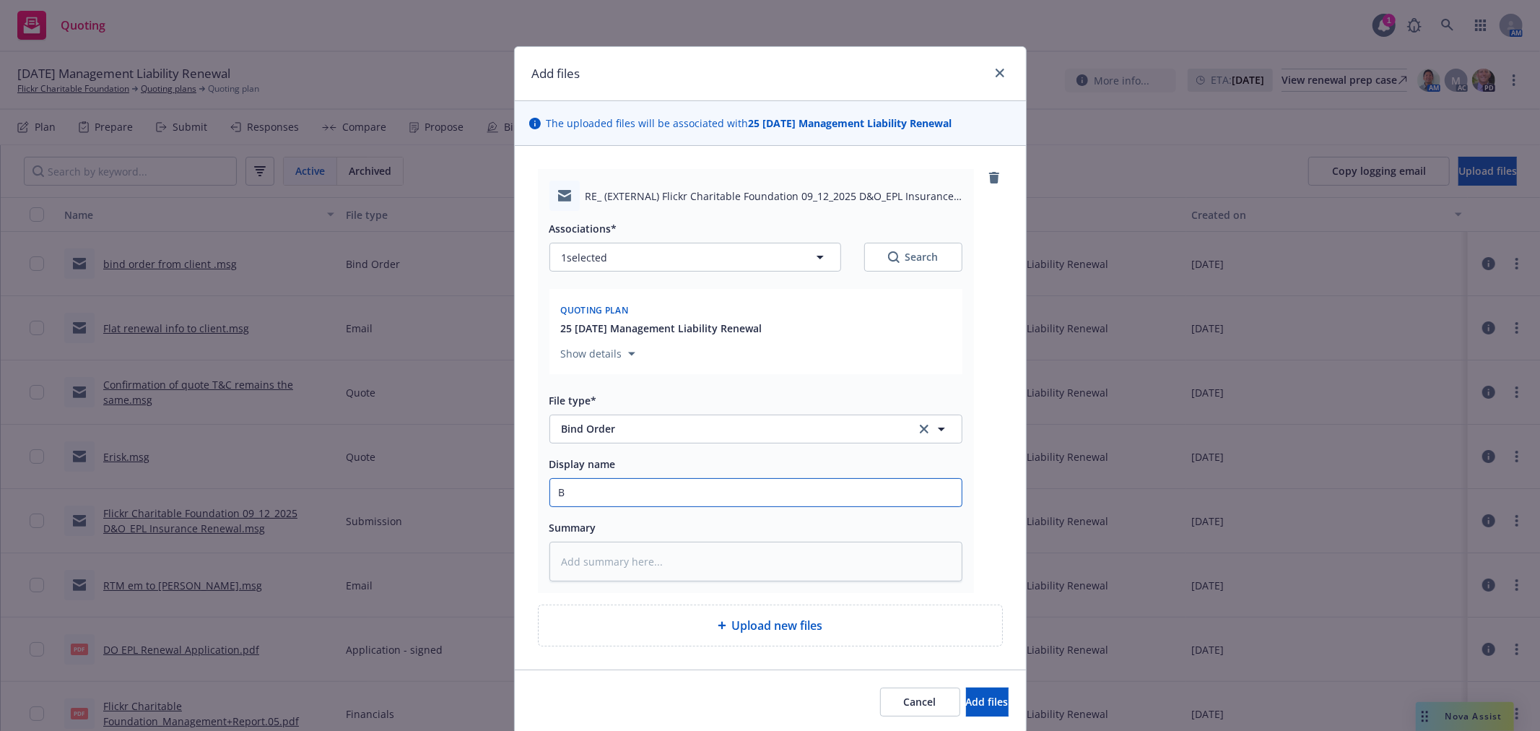
type input "Bi"
type textarea "x"
type input "Bin"
type textarea "x"
type input "Bind"
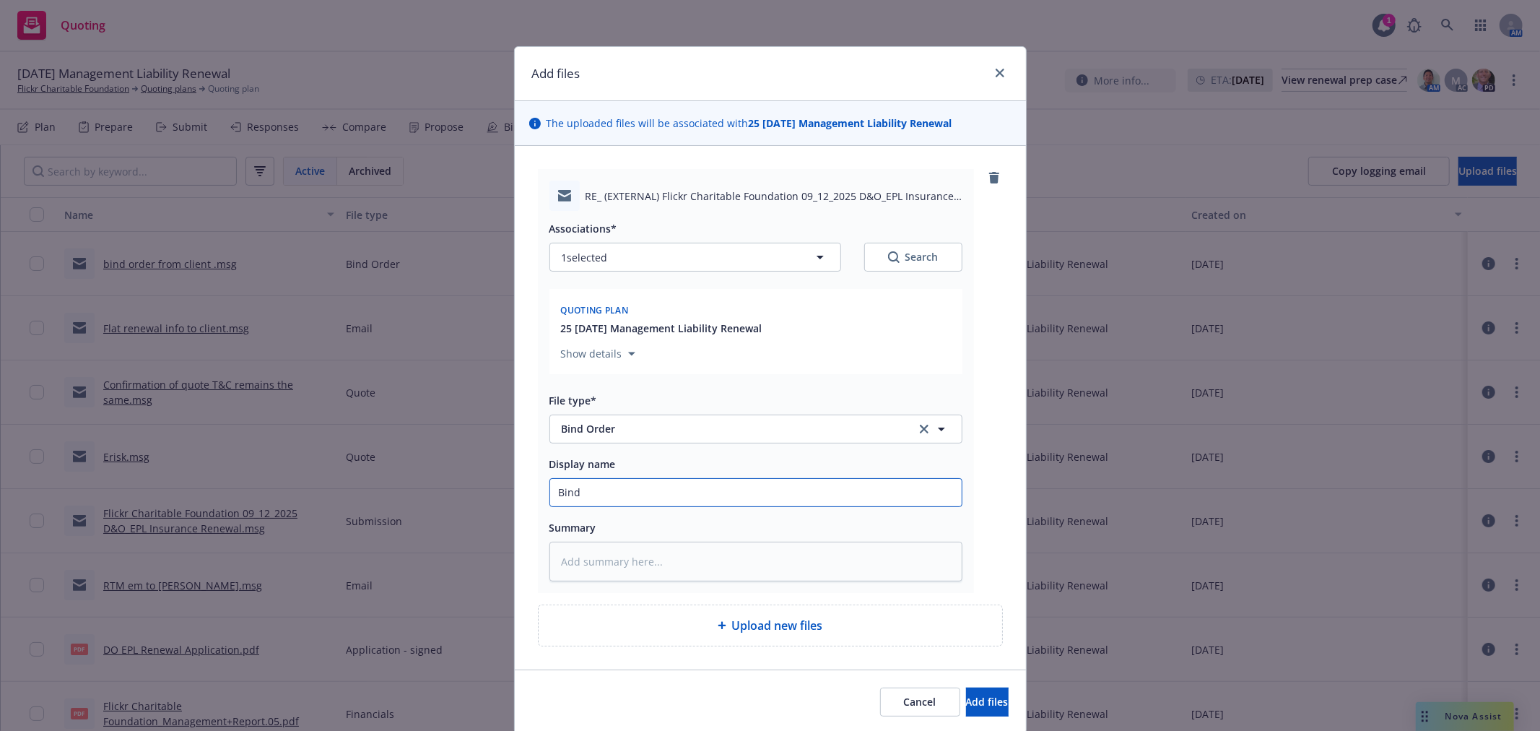
type textarea "x"
type input "Bind"
type textarea "x"
type input "Bind o"
type textarea "x"
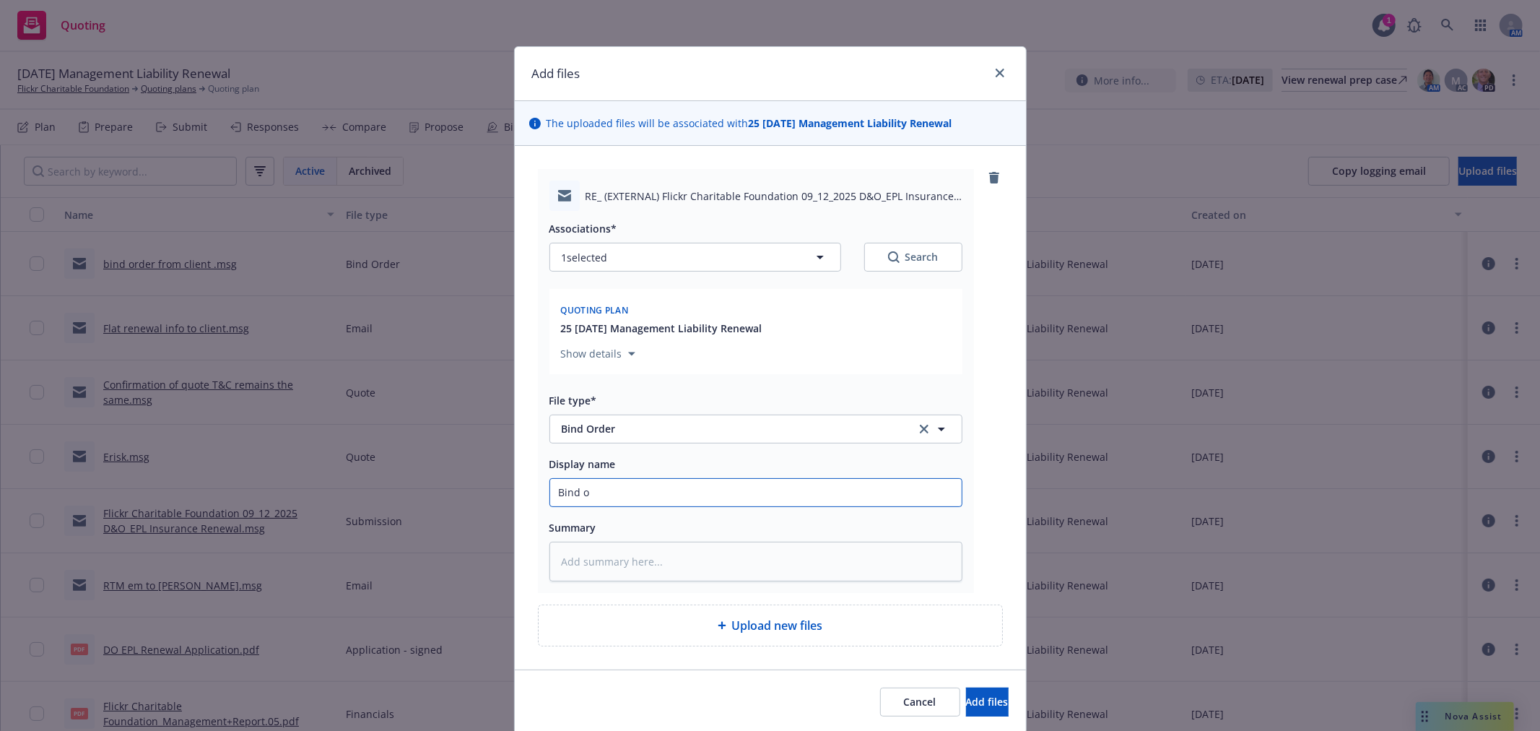
type input "Bind or"
type textarea "x"
type input "Bind ord"
type textarea "x"
type input "Bind orde"
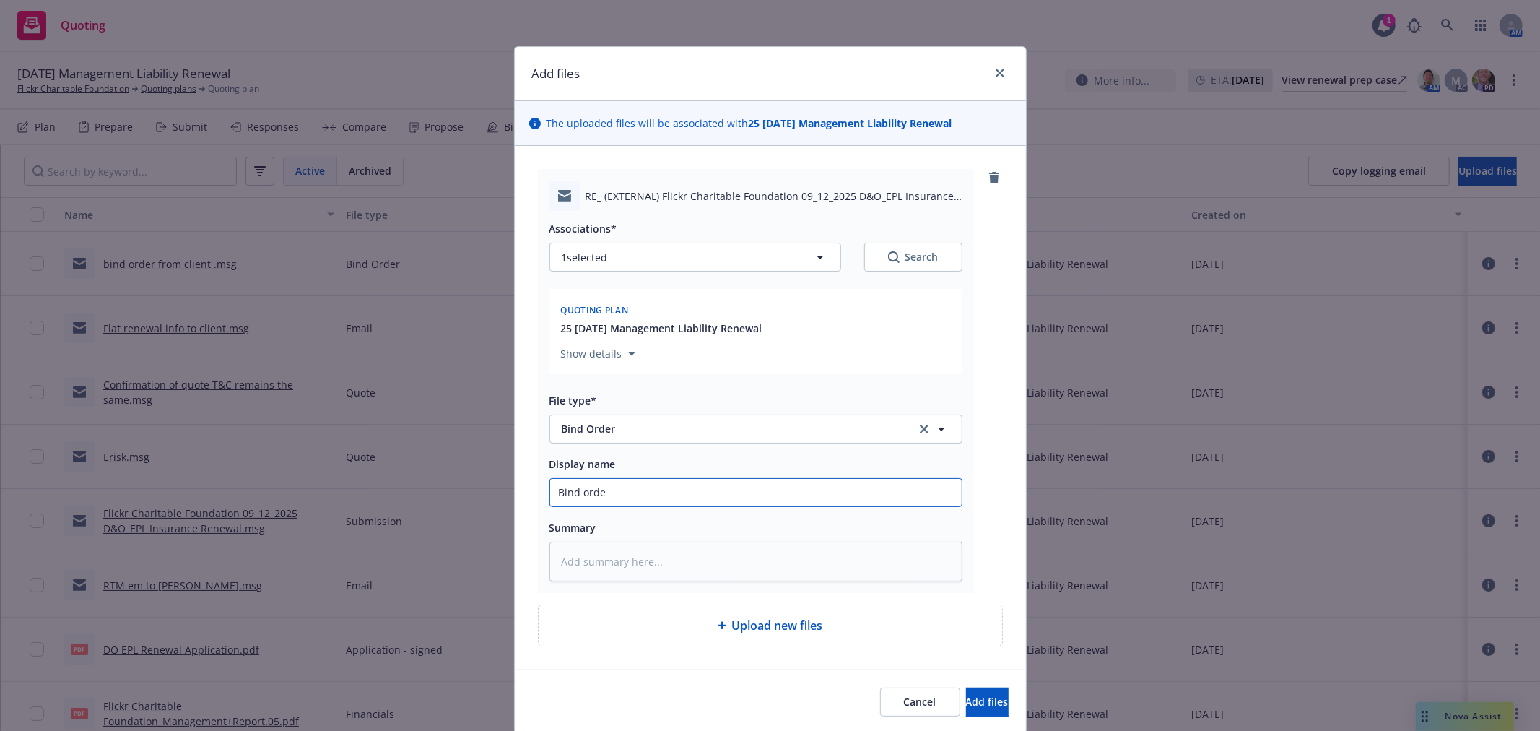
type textarea "x"
type input "Bind order"
type textarea "x"
type input "Bind order t"
type textarea "x"
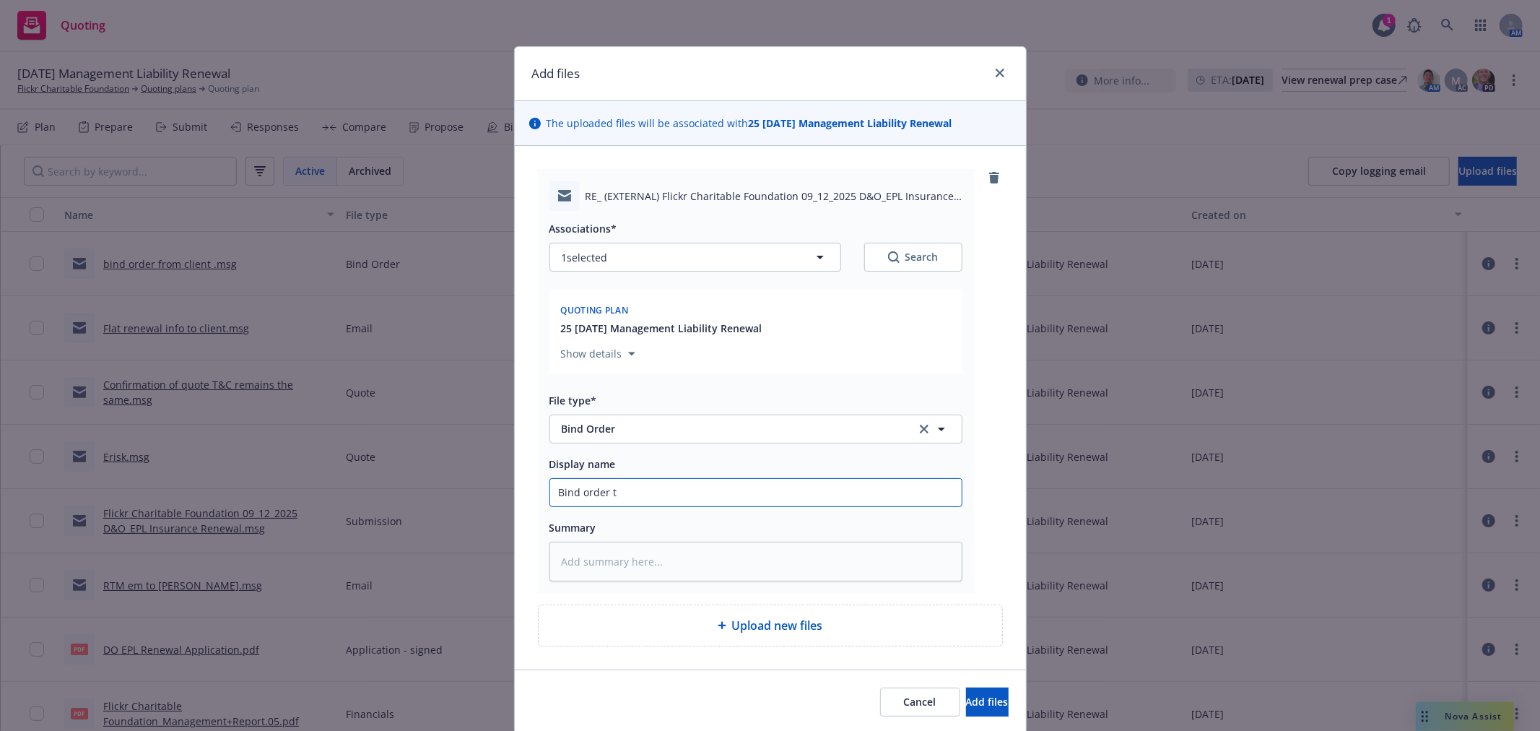
type input "Bind order to"
type textarea "x"
type input "Bind order to"
type textarea "x"
type input "Bind order to R"
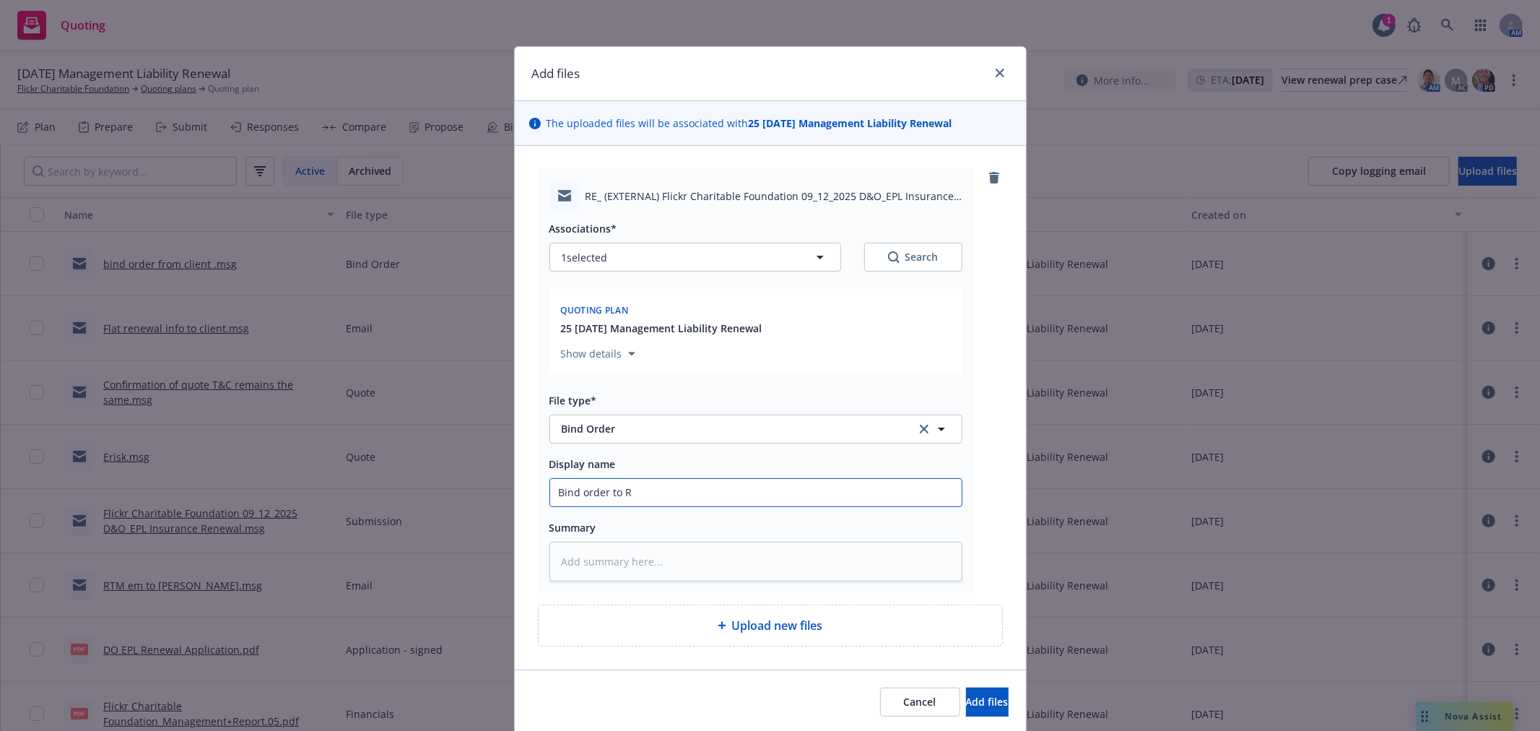
type textarea "x"
type input "Bind order to RT"
click at [966, 688] on button "Add files" at bounding box center [987, 702] width 43 height 29
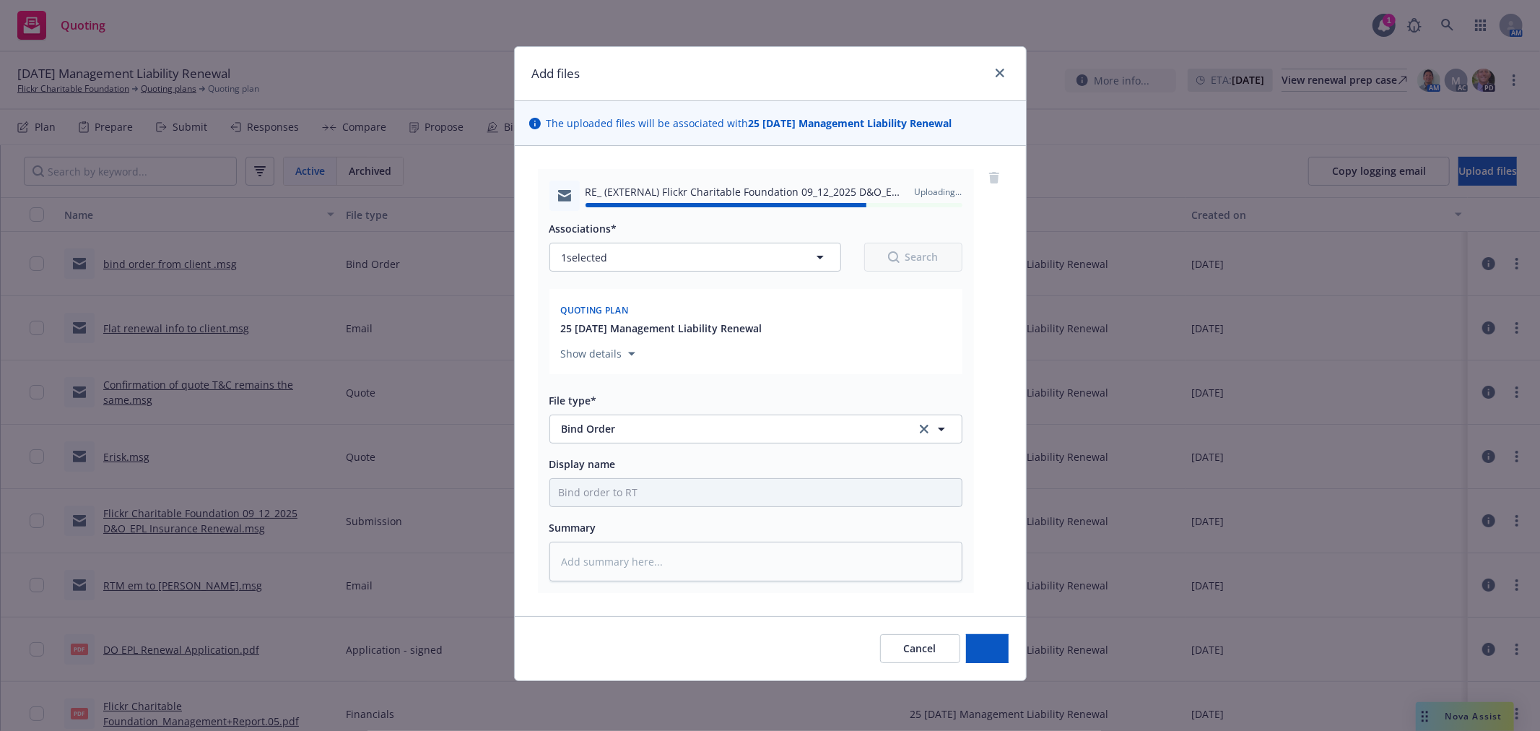
type textarea "x"
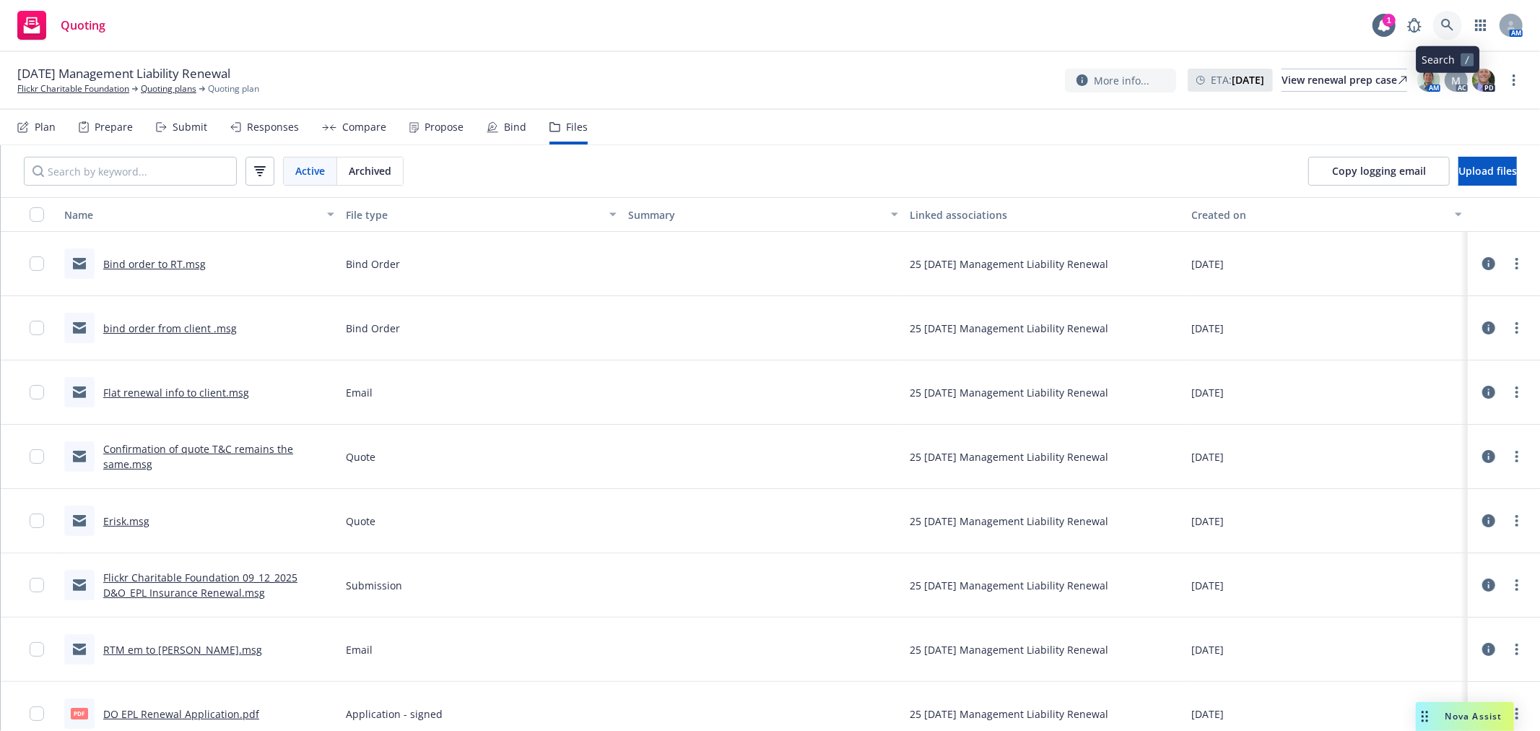
click at [1444, 25] on icon at bounding box center [1448, 25] width 13 height 13
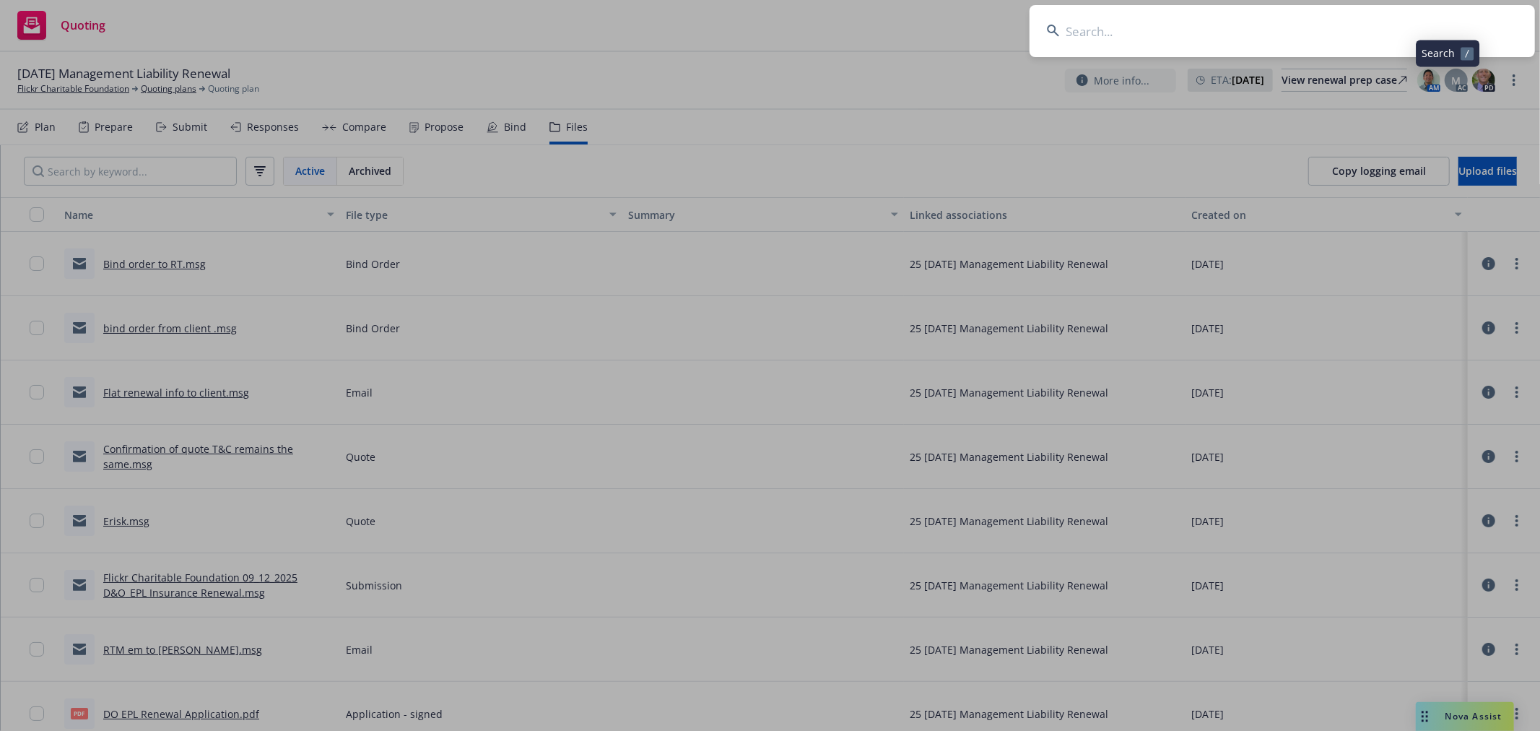
click at [1356, 35] on input at bounding box center [1283, 31] width 506 height 52
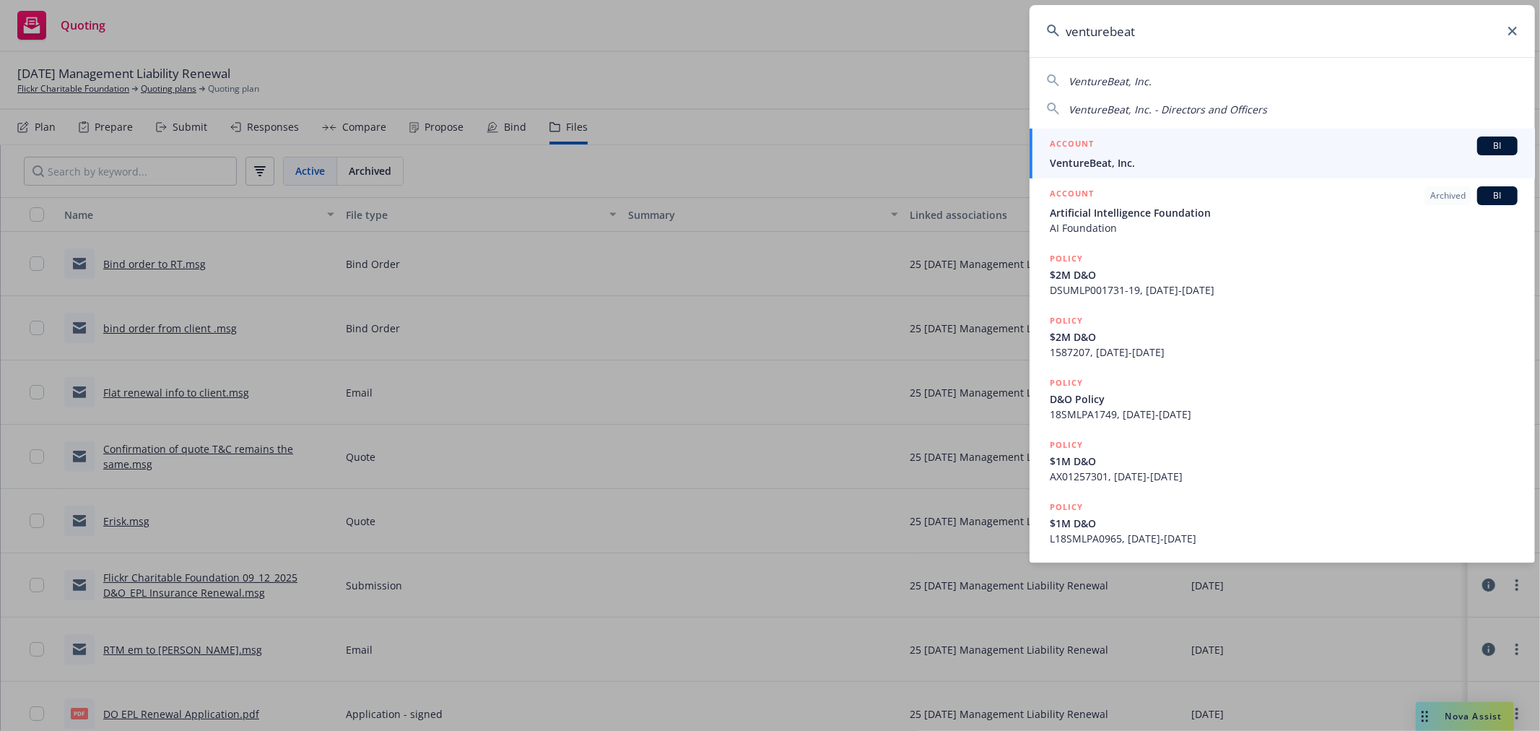
type input "venturebeat"
click at [1204, 168] on span "VentureBeat, Inc." at bounding box center [1284, 162] width 468 height 15
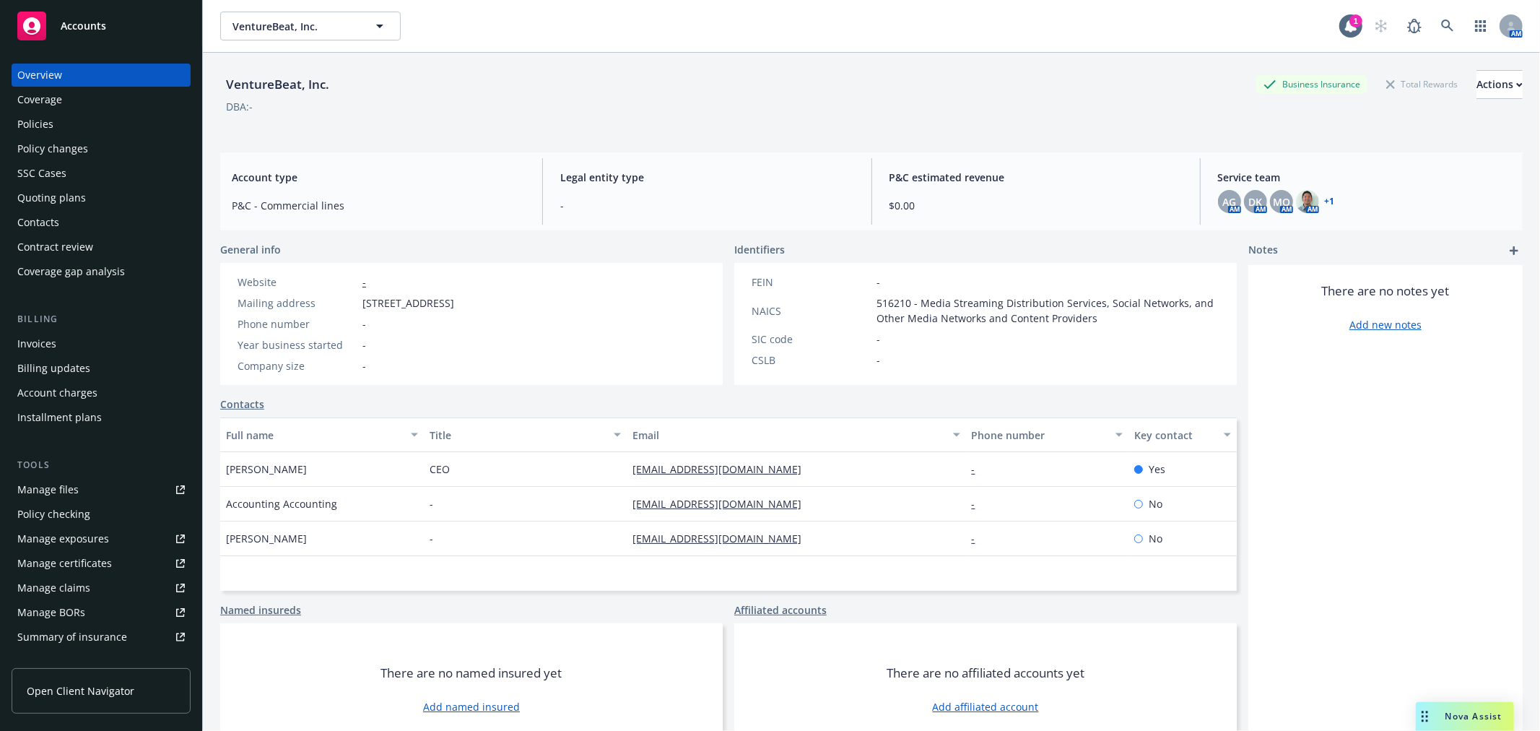
click at [58, 120] on div "Policies" at bounding box center [101, 124] width 168 height 23
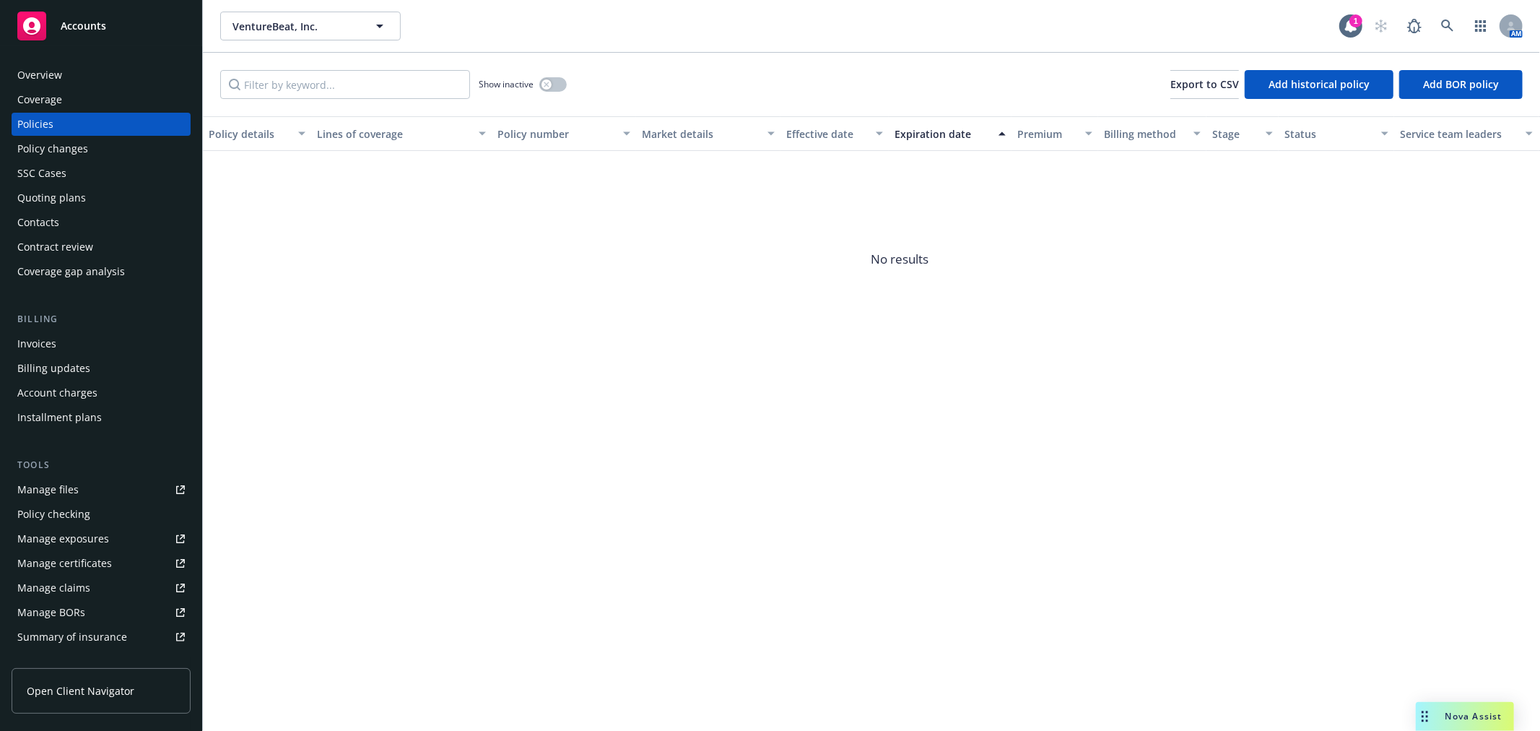
click at [38, 119] on div "Policies" at bounding box center [35, 124] width 36 height 23
click at [558, 83] on button "button" at bounding box center [552, 84] width 27 height 14
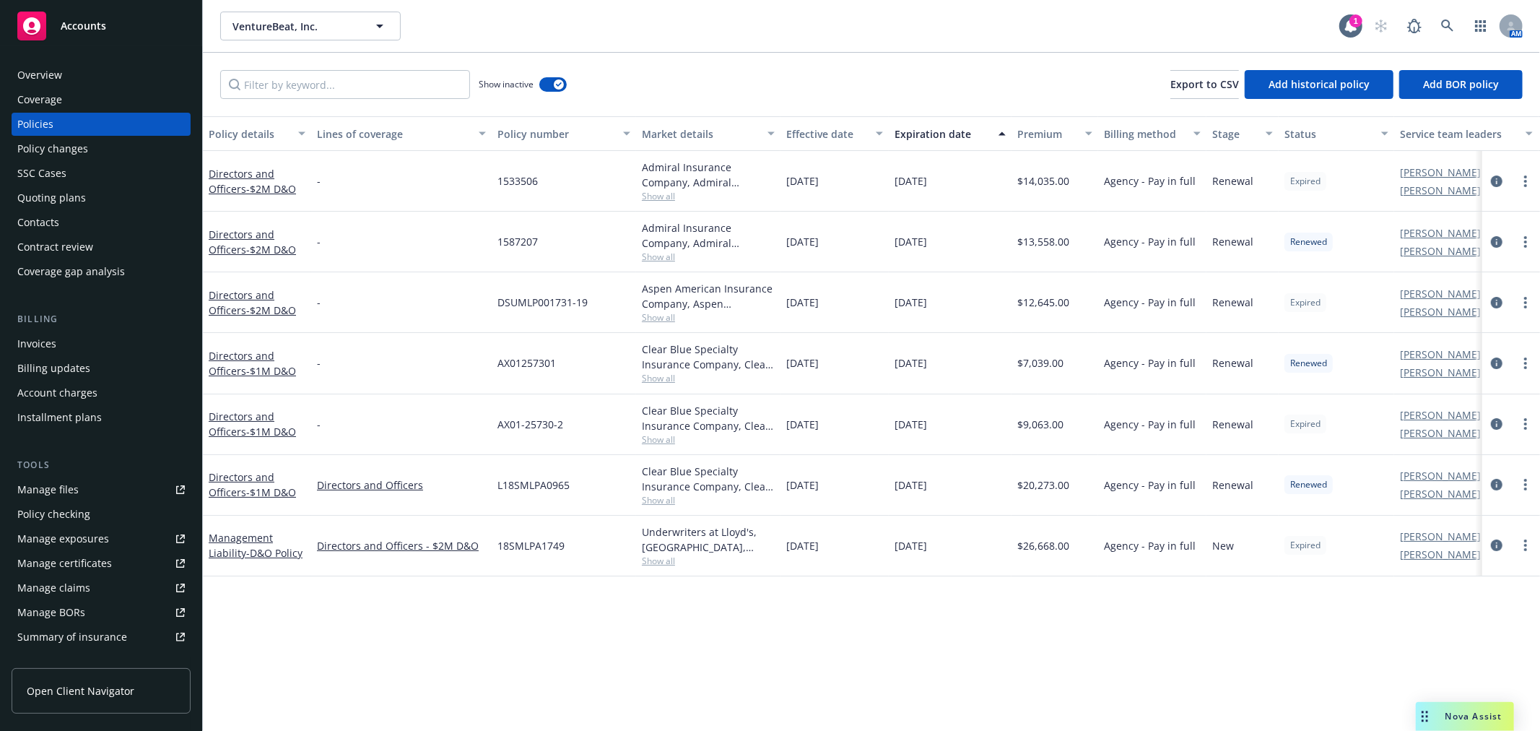
click at [56, 204] on div "Quoting plans" at bounding box center [51, 197] width 69 height 23
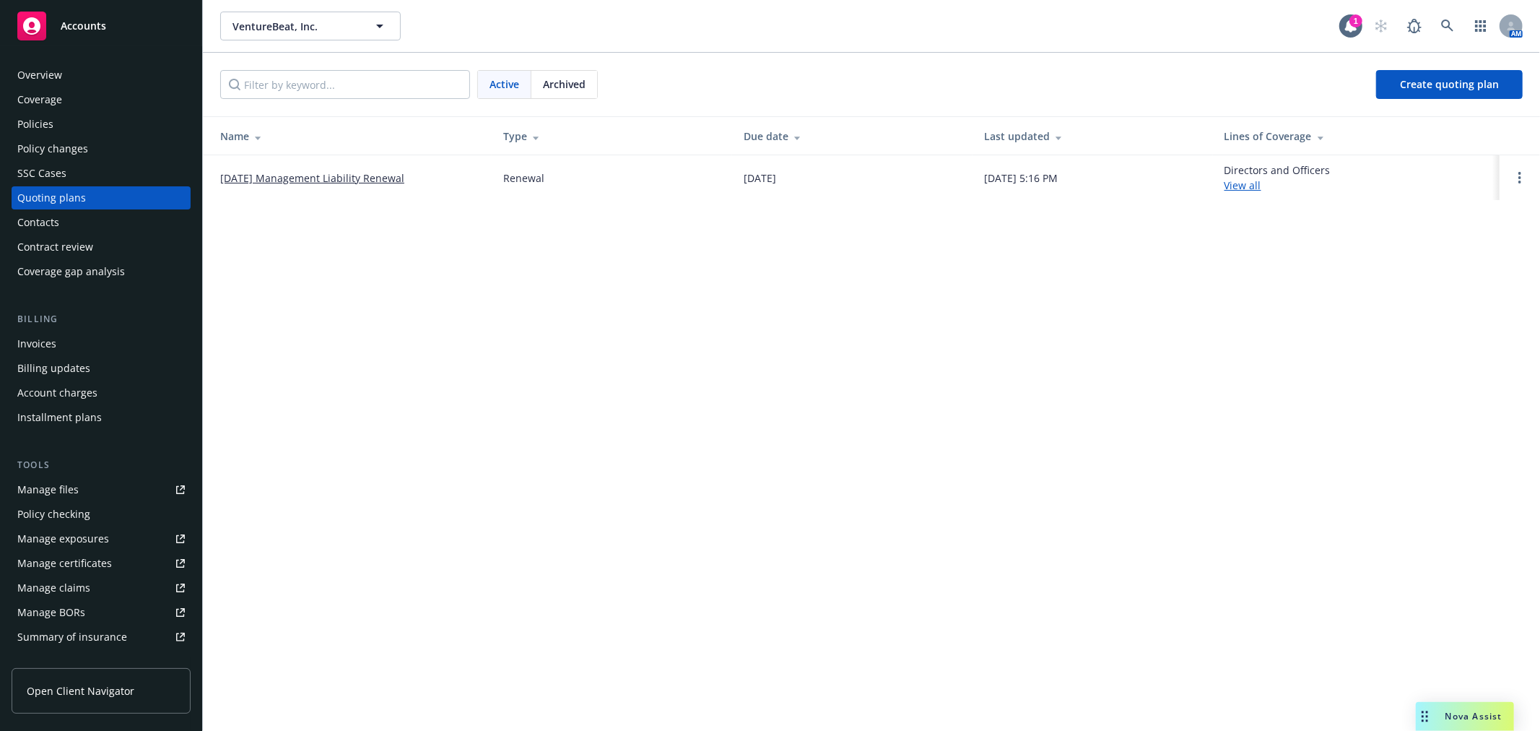
click at [381, 175] on link "05/16/25 Management Liability Renewal" at bounding box center [312, 177] width 184 height 15
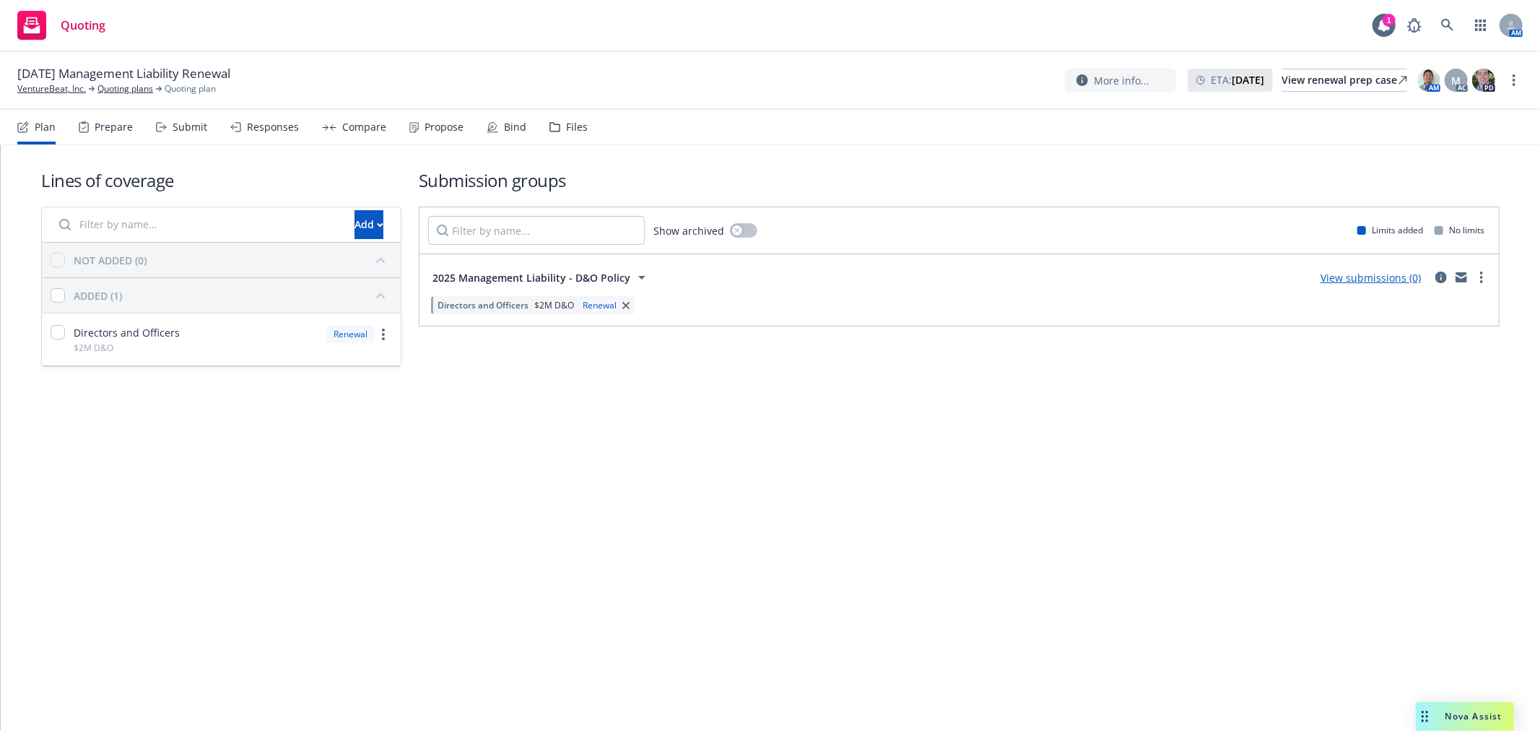
click at [556, 131] on div "Files" at bounding box center [569, 127] width 38 height 35
click at [72, 82] on link "VentureBeat, Inc." at bounding box center [51, 88] width 69 height 13
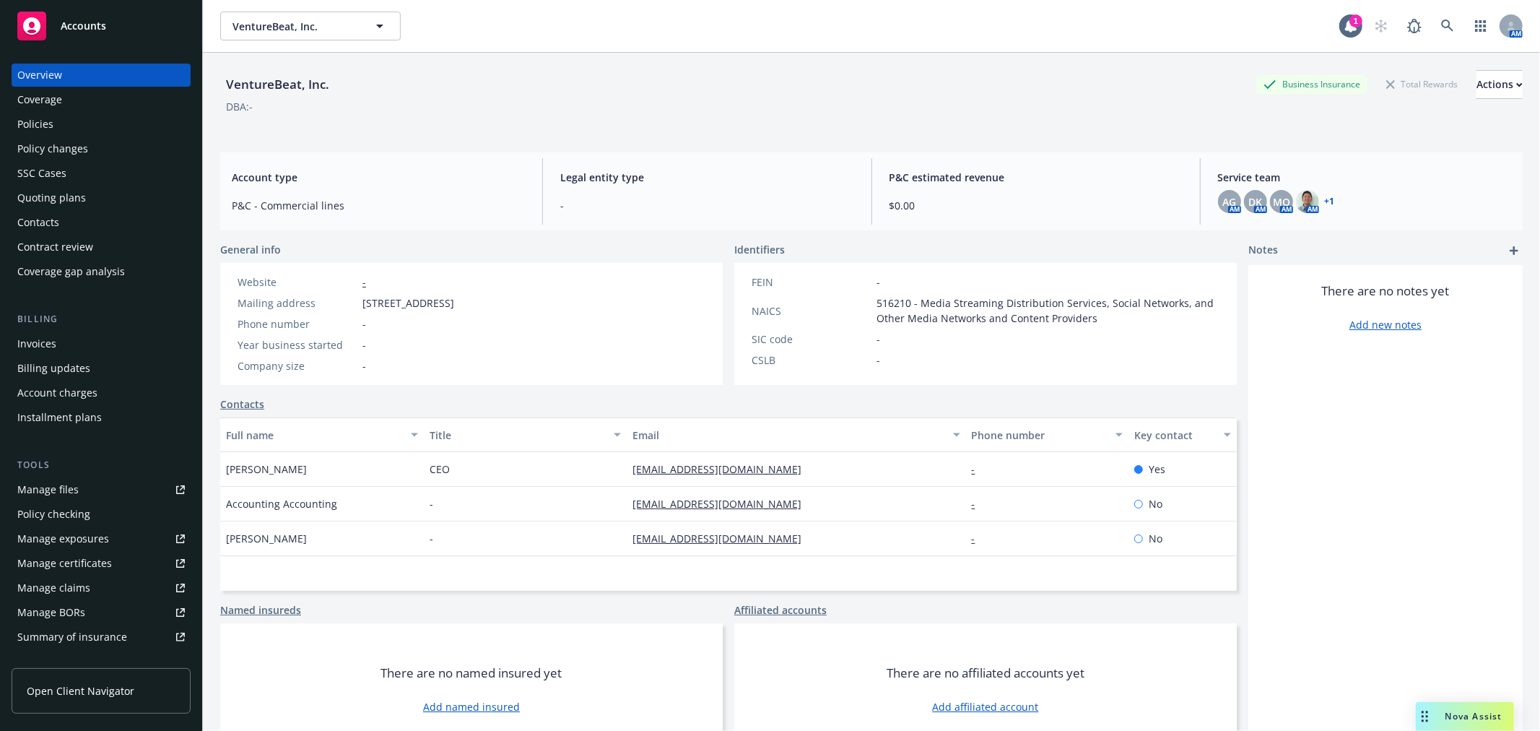
click at [52, 123] on div "Policies" at bounding box center [35, 124] width 36 height 23
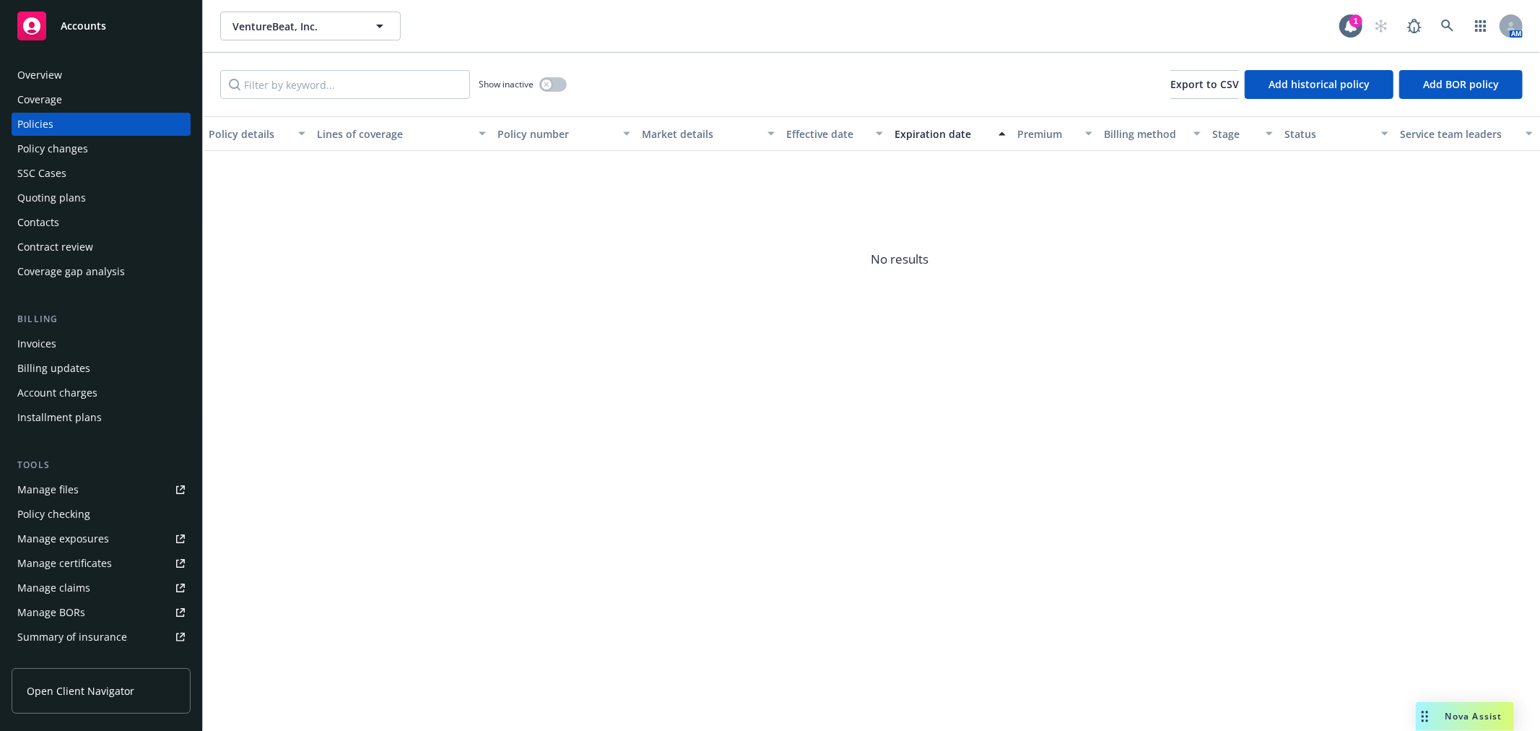
click at [40, 120] on div "Policies" at bounding box center [35, 124] width 36 height 23
click at [554, 87] on button "button" at bounding box center [552, 84] width 27 height 14
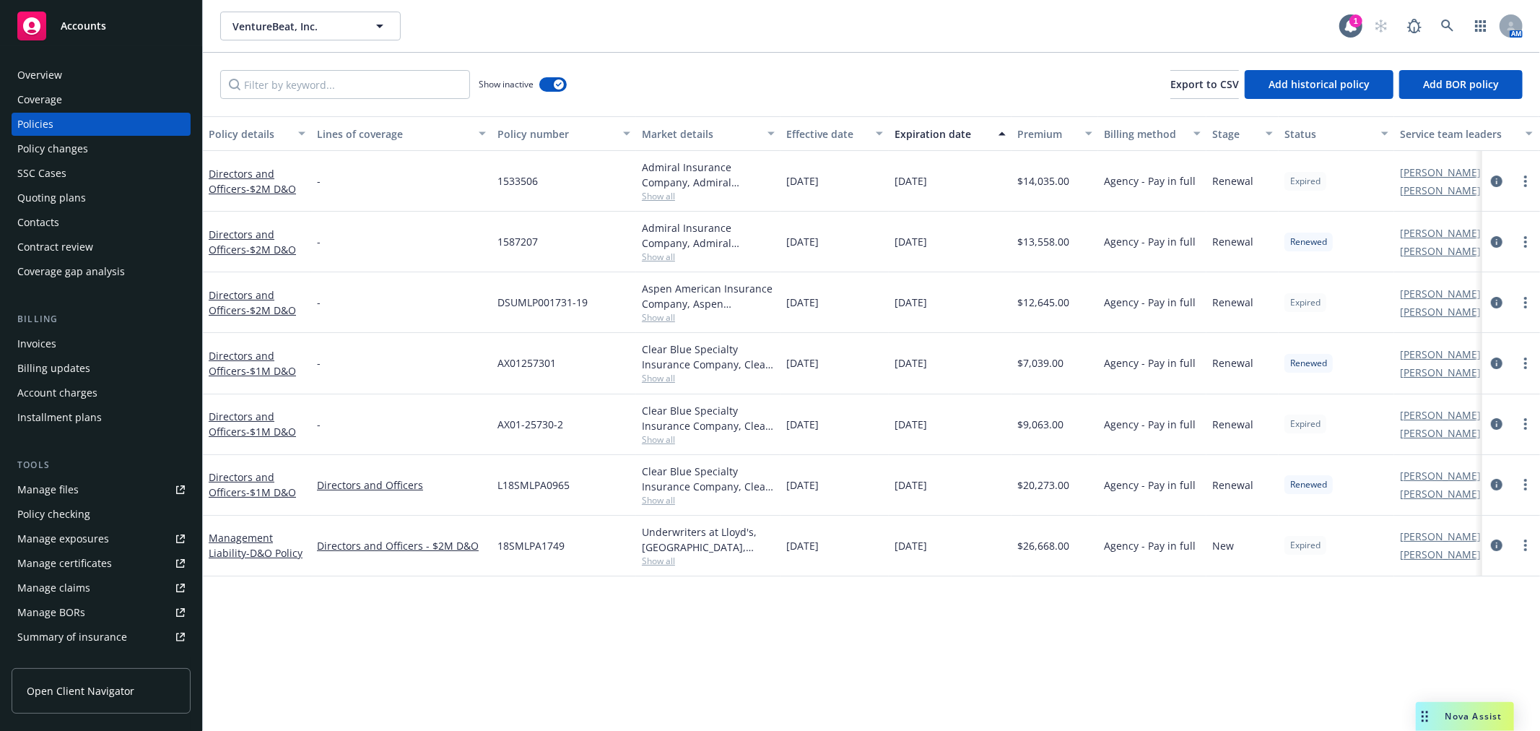
click at [78, 74] on div "Overview" at bounding box center [101, 75] width 168 height 23
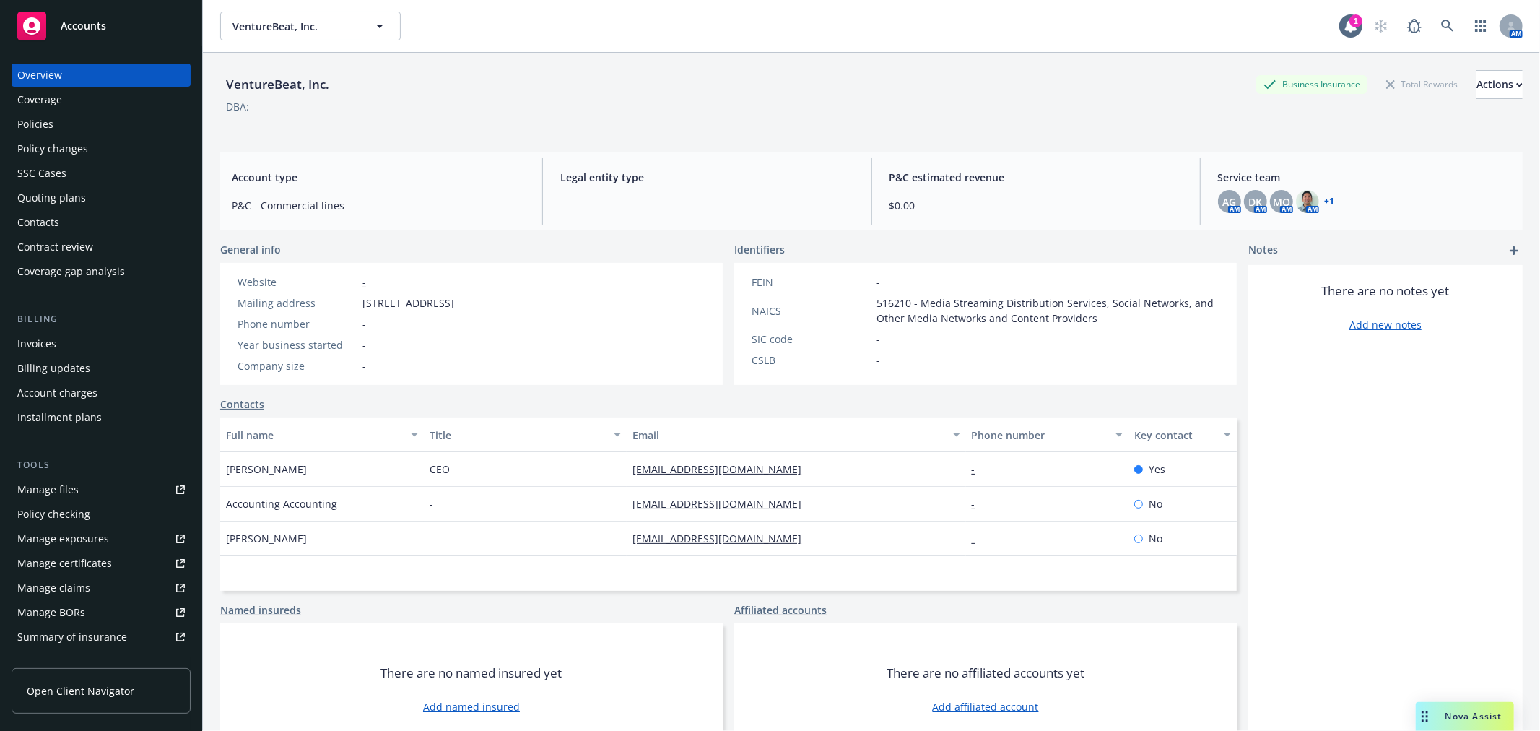
click at [1325, 201] on link "+ 1" at bounding box center [1330, 201] width 10 height 9
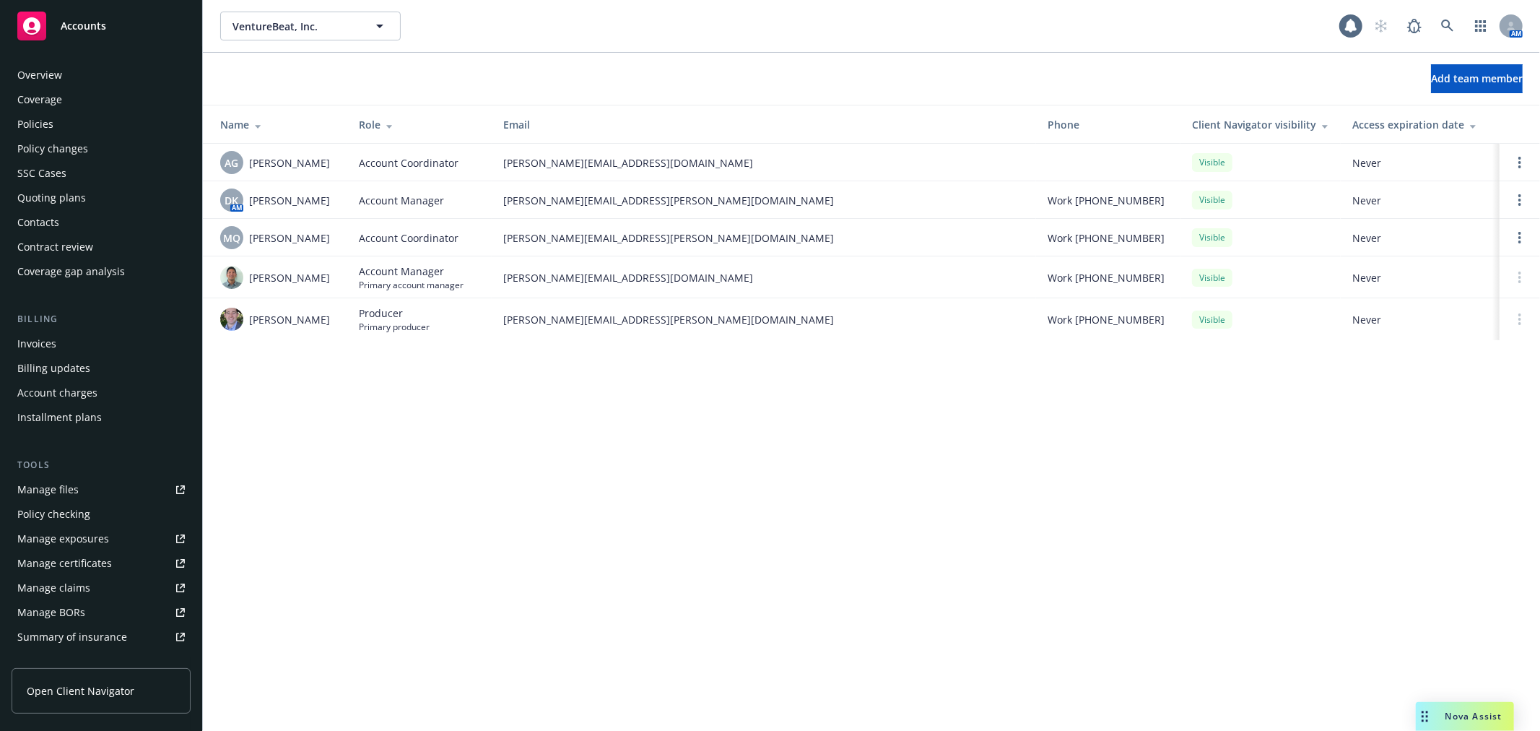
scroll to position [235, 0]
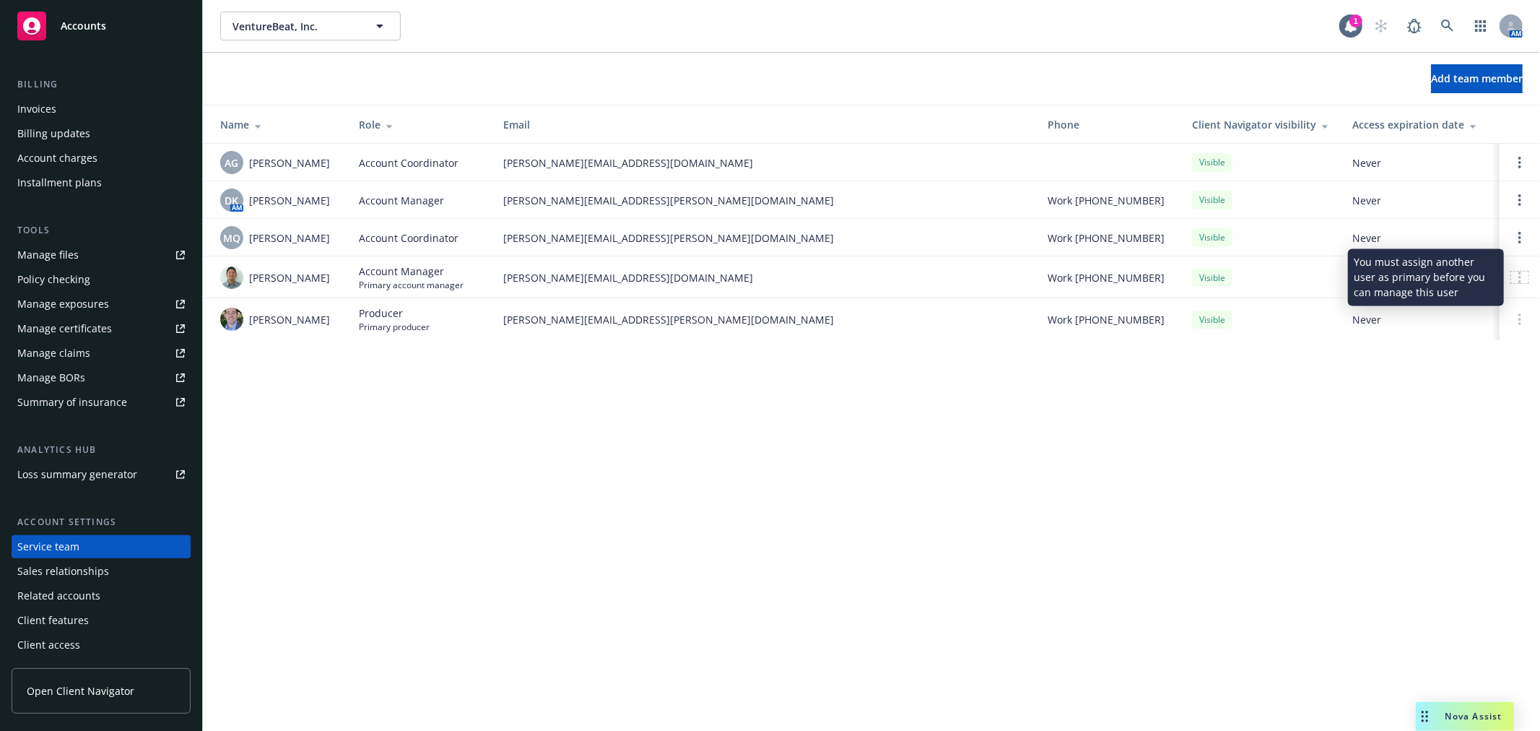
click at [1514, 277] on div at bounding box center [1520, 278] width 17 height 12
click at [1514, 197] on link "Open options" at bounding box center [1520, 199] width 17 height 17
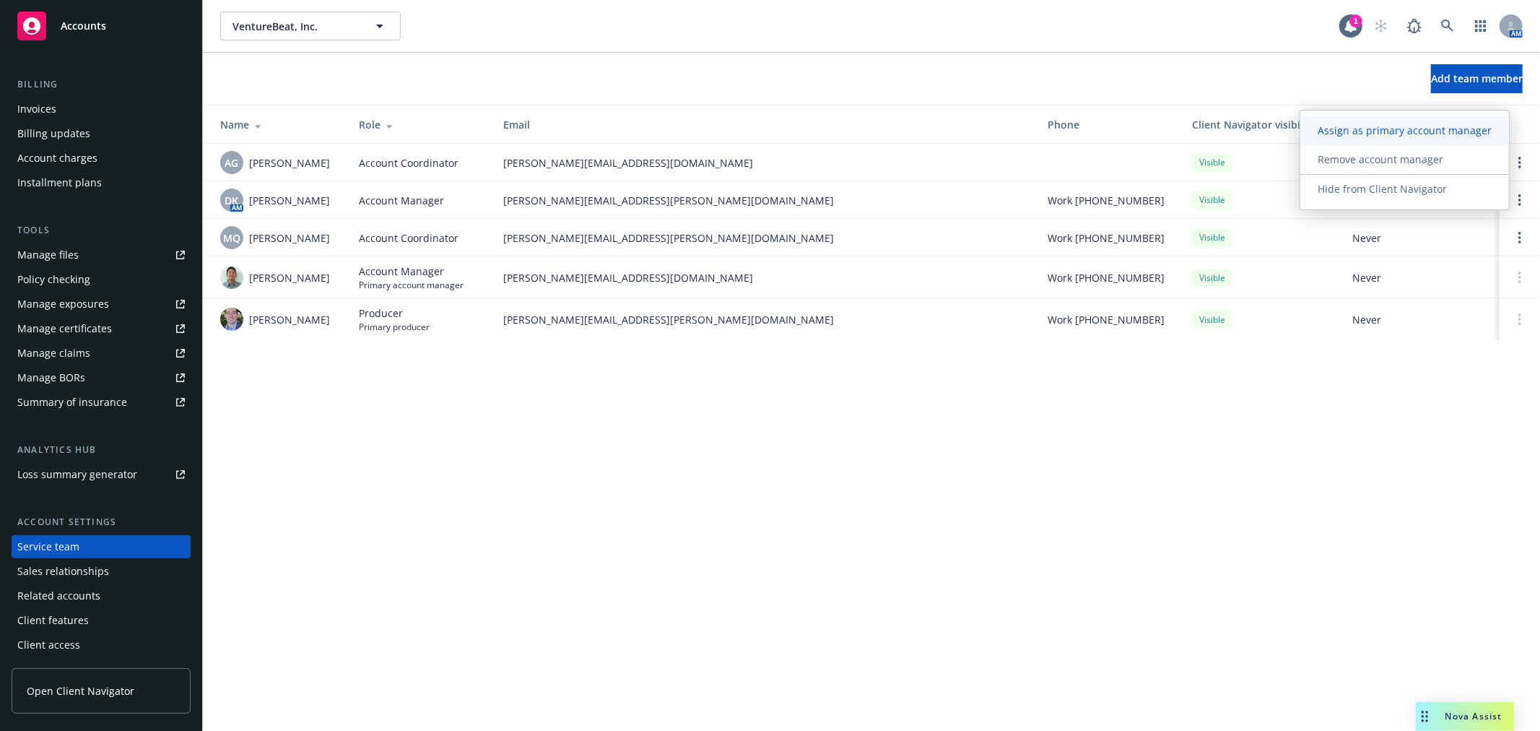
click at [1448, 131] on span "Assign as primary account manager" at bounding box center [1405, 130] width 209 height 14
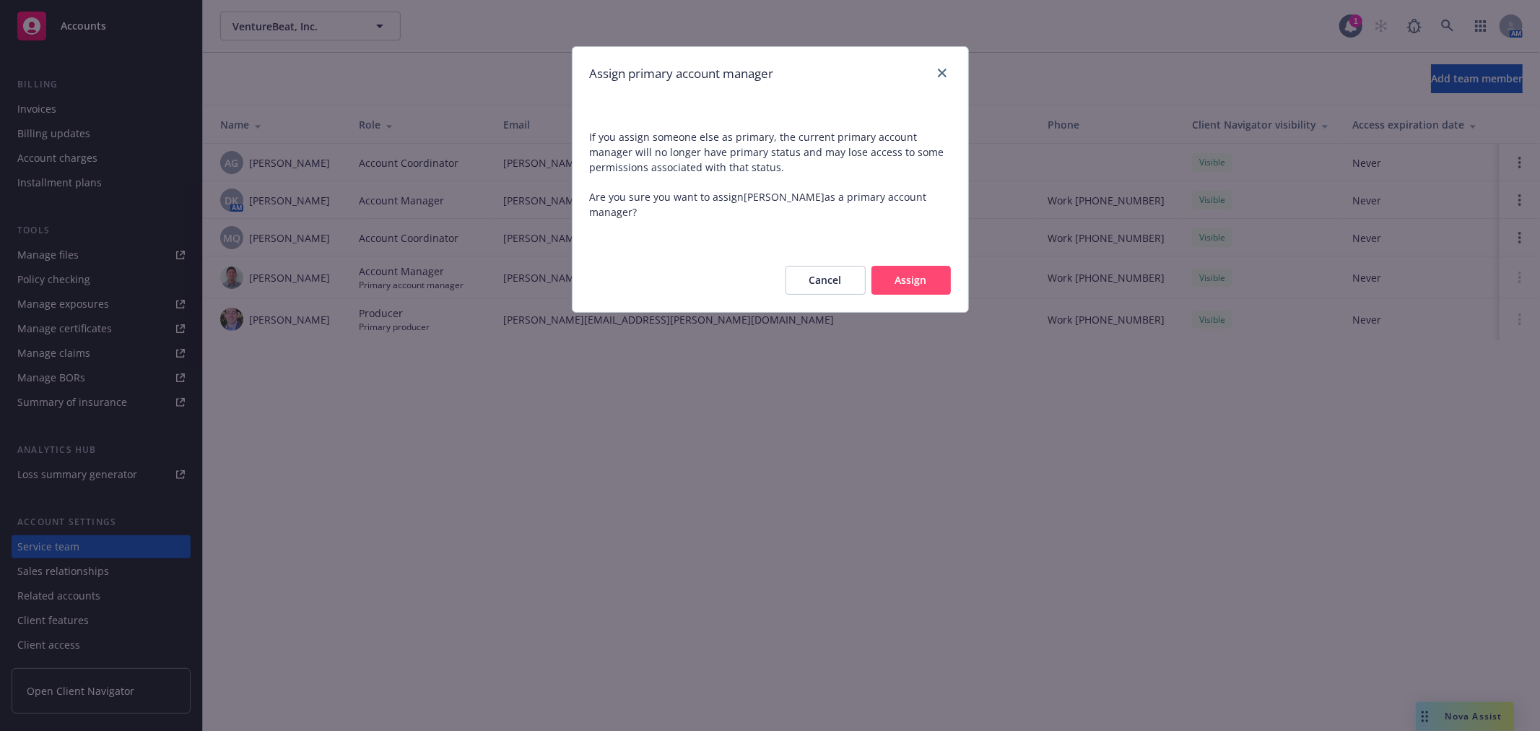
click at [923, 266] on button "Assign" at bounding box center [911, 280] width 79 height 29
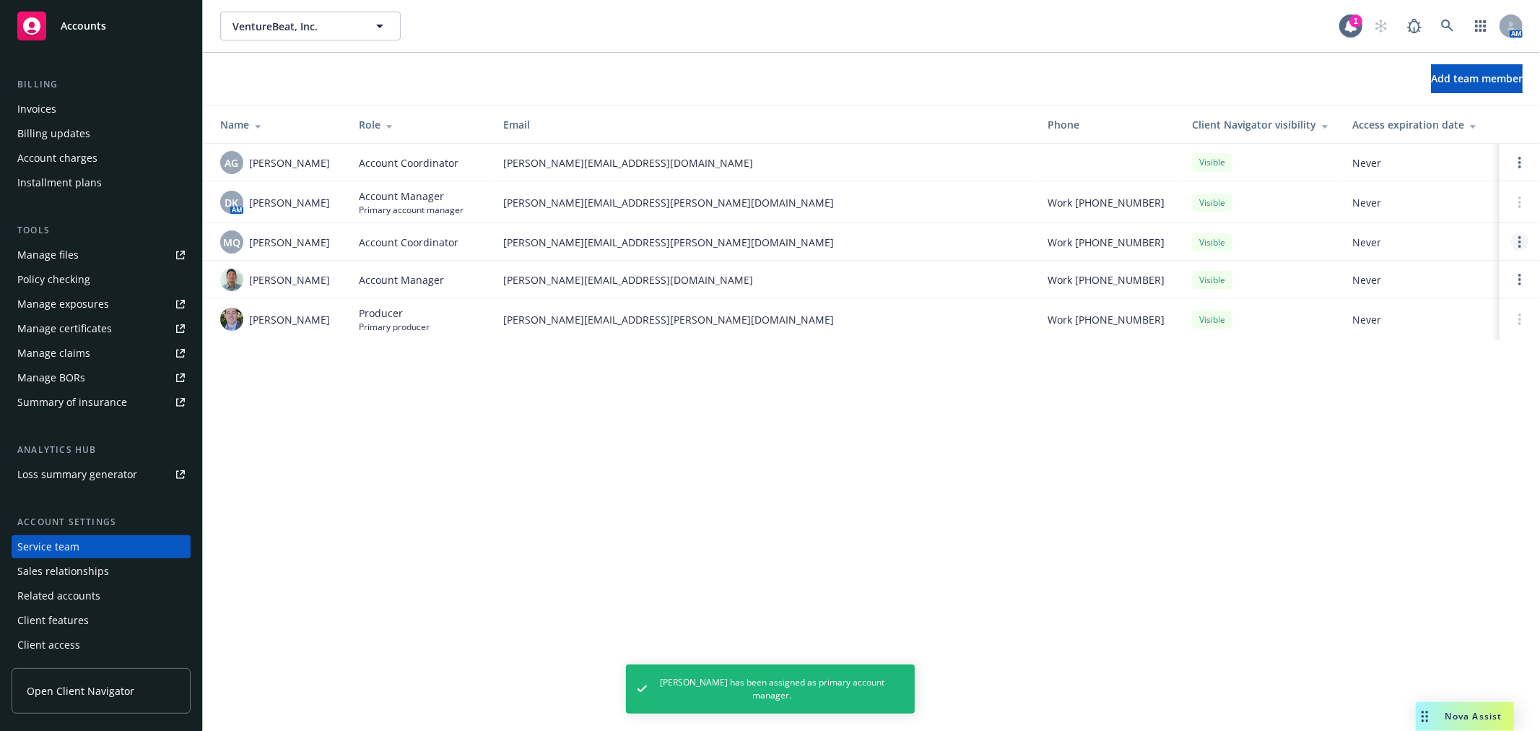
click at [1525, 246] on link "Open options" at bounding box center [1520, 241] width 17 height 17
click at [1482, 202] on span "Remove account coordinator" at bounding box center [1422, 201] width 173 height 14
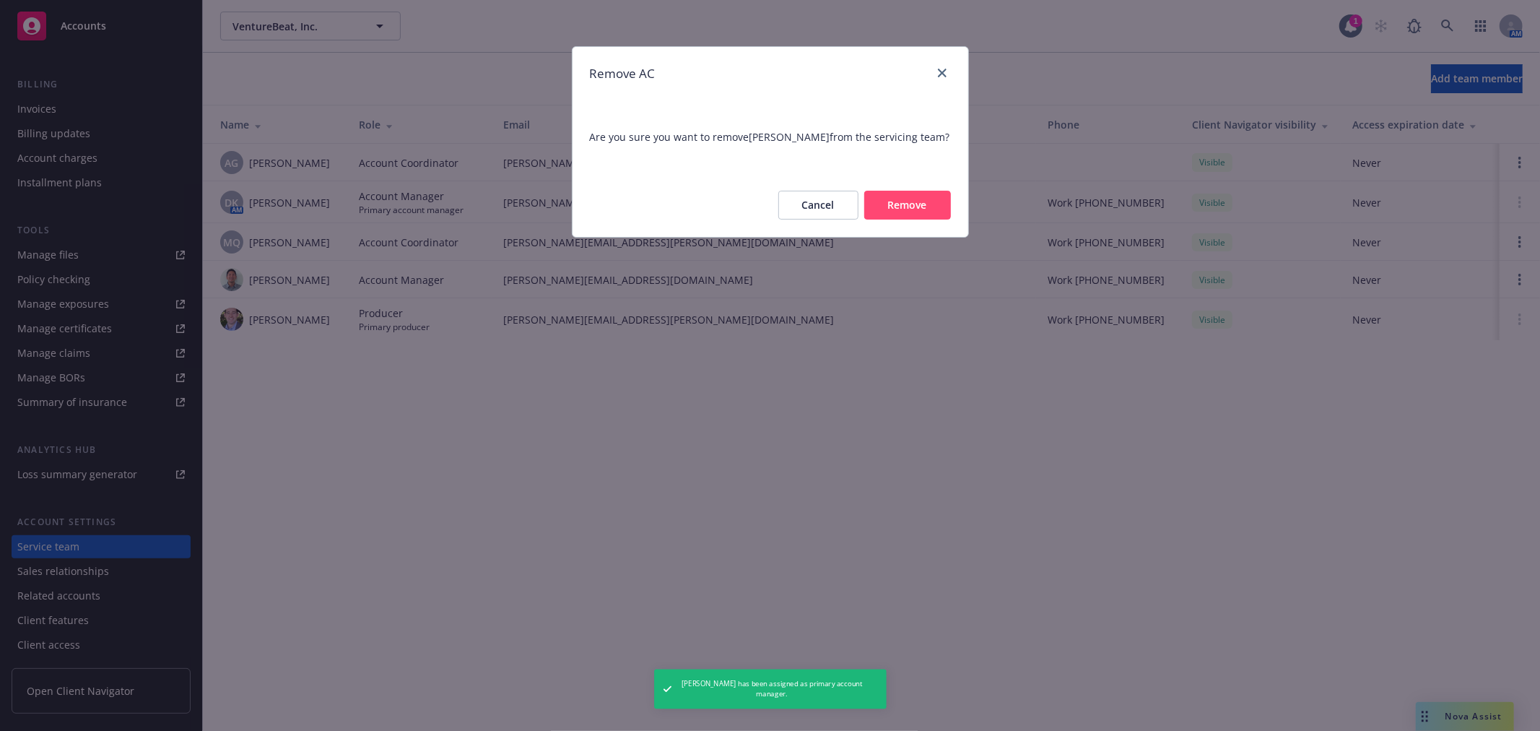
click at [918, 212] on button "Remove" at bounding box center [907, 205] width 87 height 29
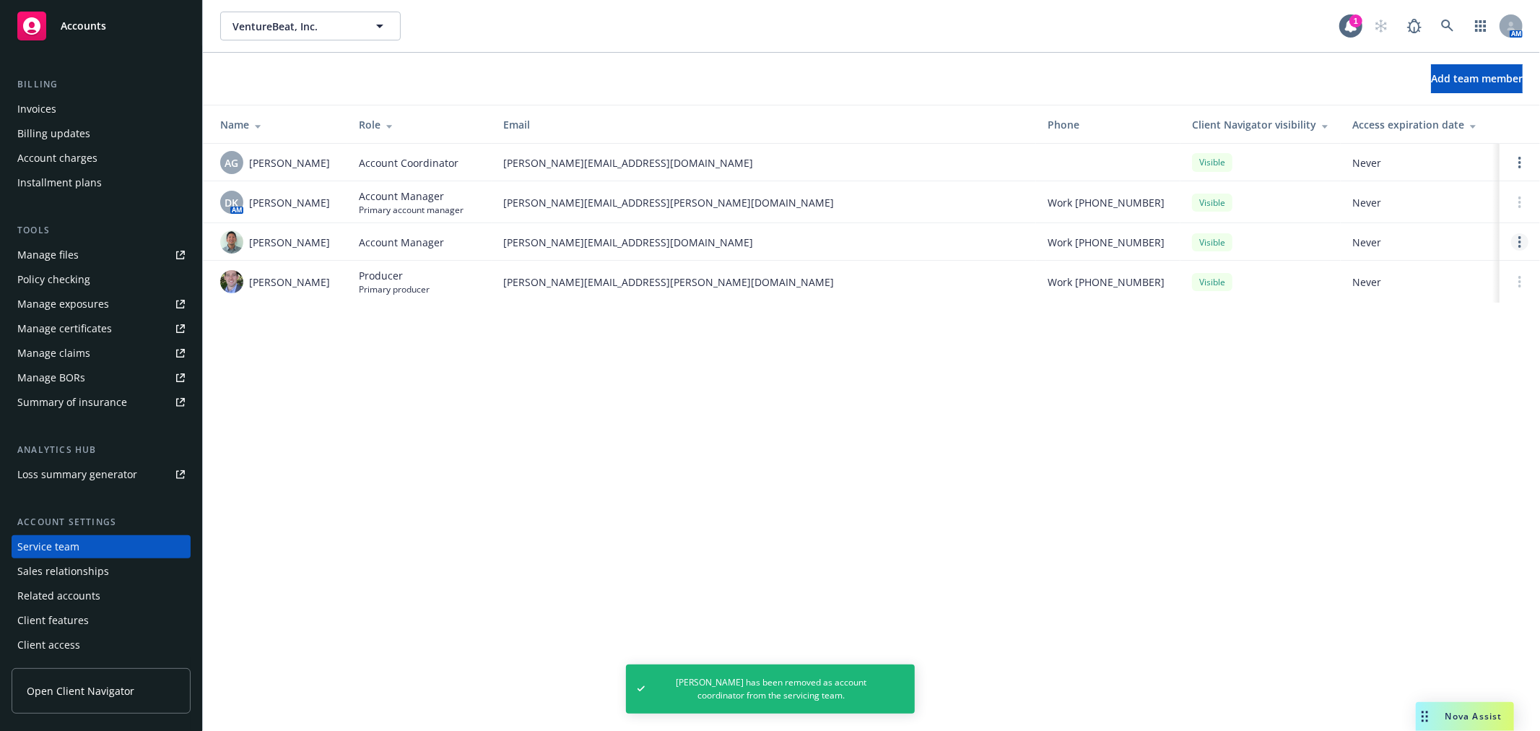
click at [1520, 246] on circle "Open options" at bounding box center [1520, 246] width 3 height 3
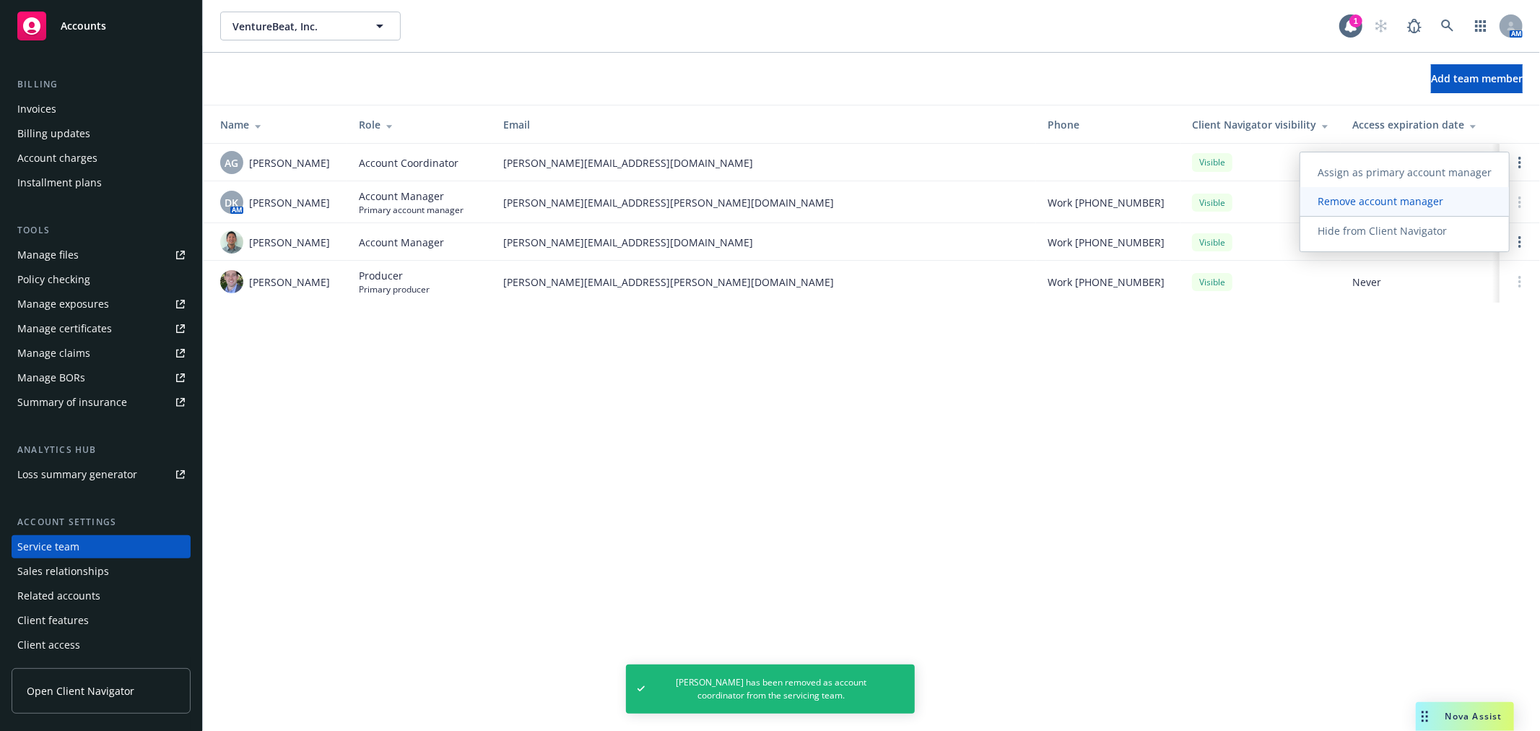
click at [1426, 204] on span "Remove account manager" at bounding box center [1381, 201] width 160 height 14
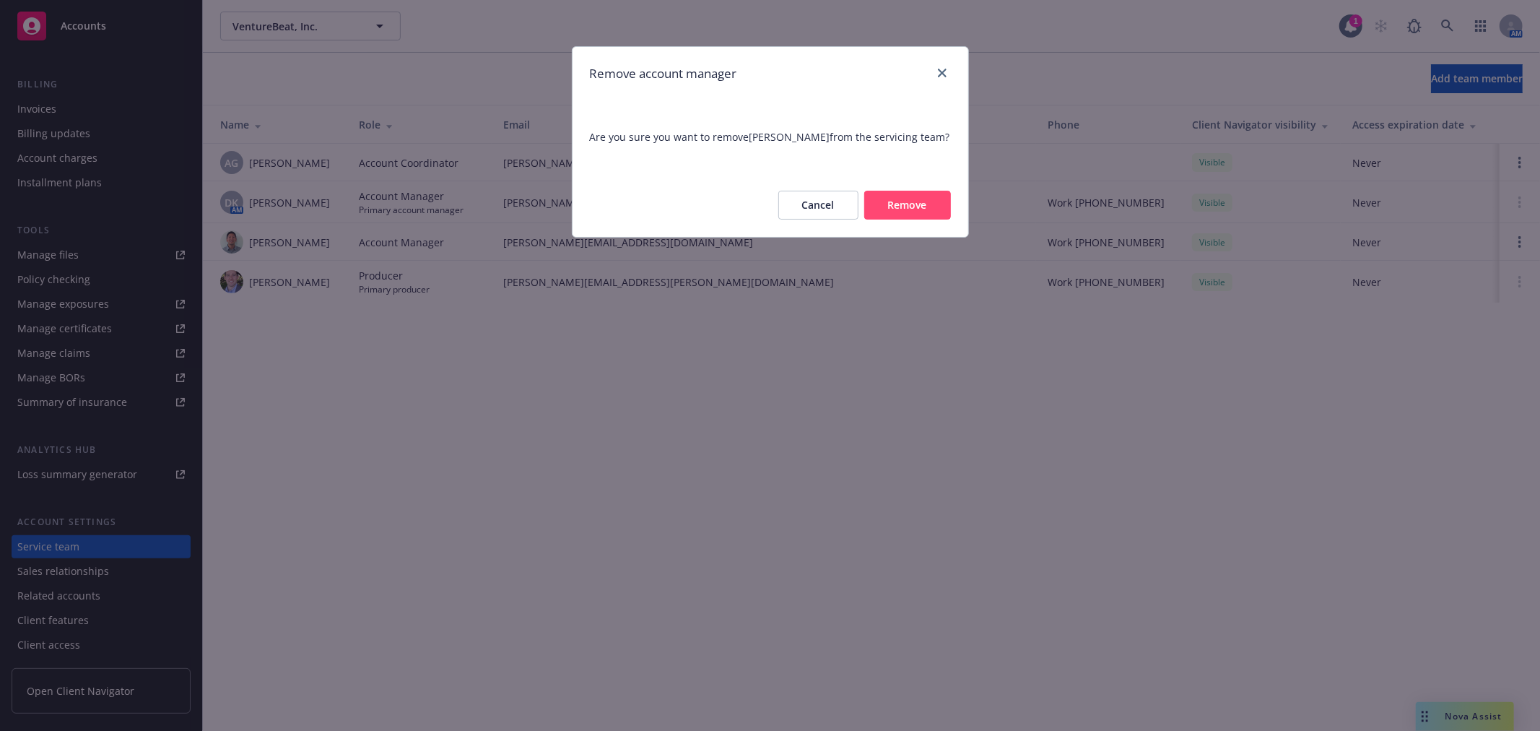
click at [890, 209] on button "Remove" at bounding box center [907, 205] width 87 height 29
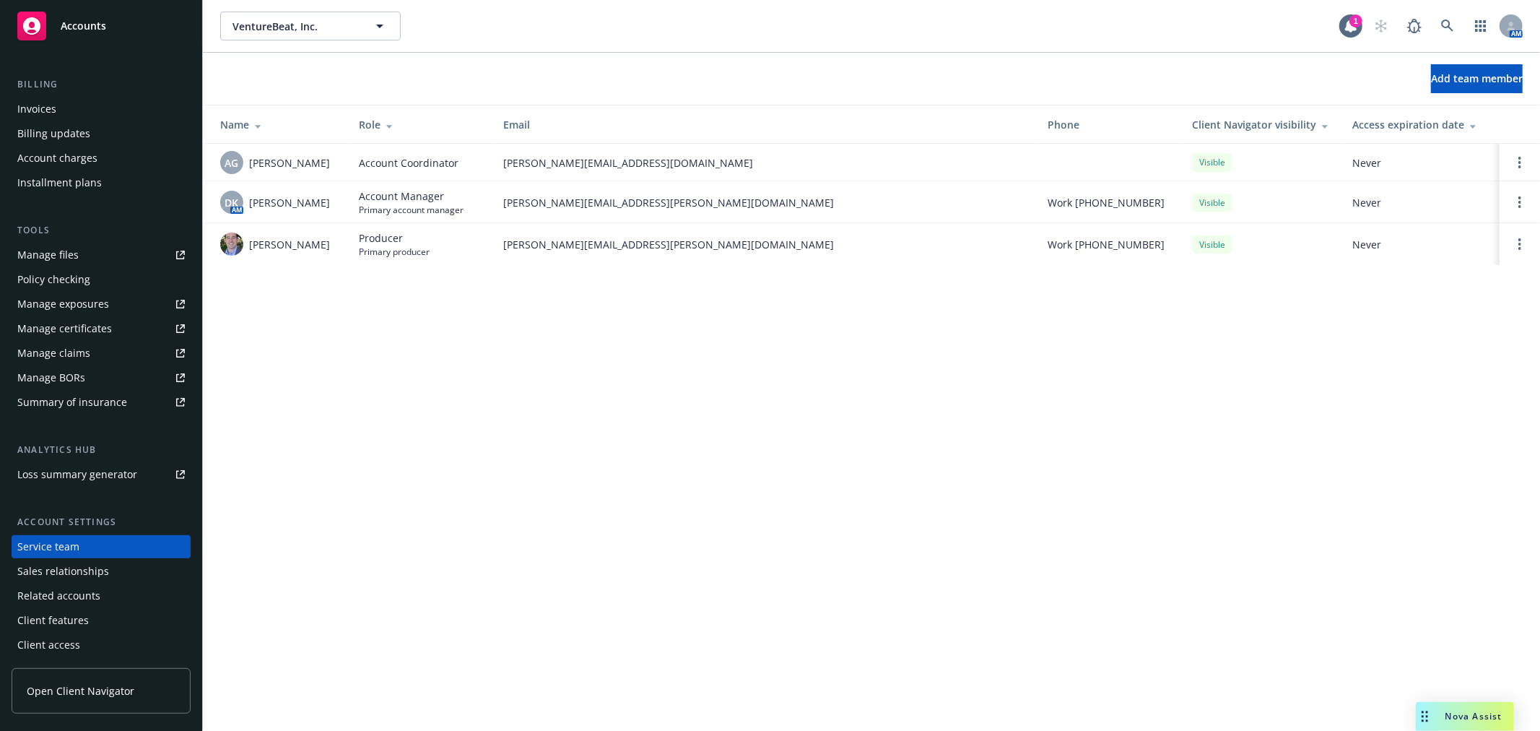
scroll to position [234, 0]
click at [79, 543] on div "Service team" at bounding box center [101, 547] width 168 height 23
